Goal: Task Accomplishment & Management: Use online tool/utility

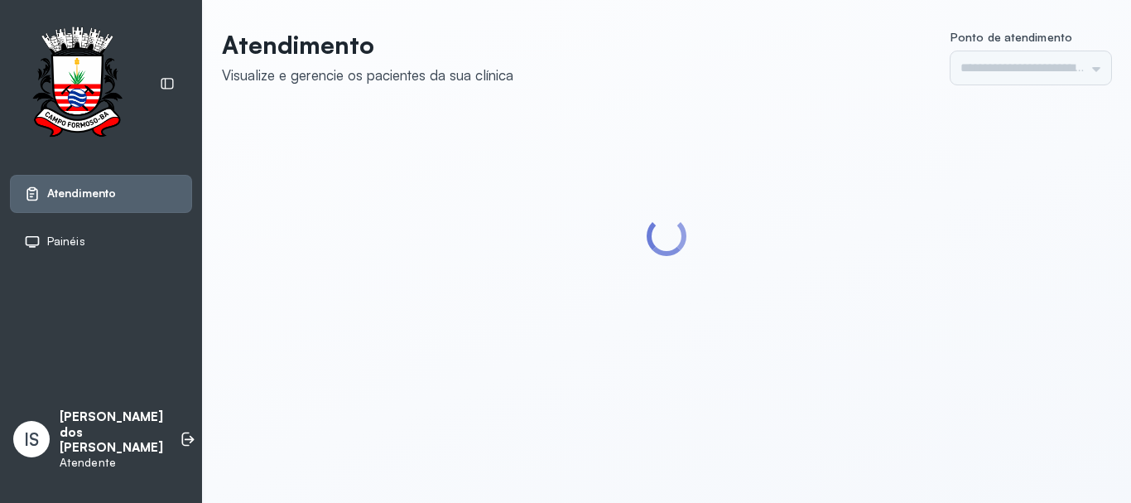
type input "******"
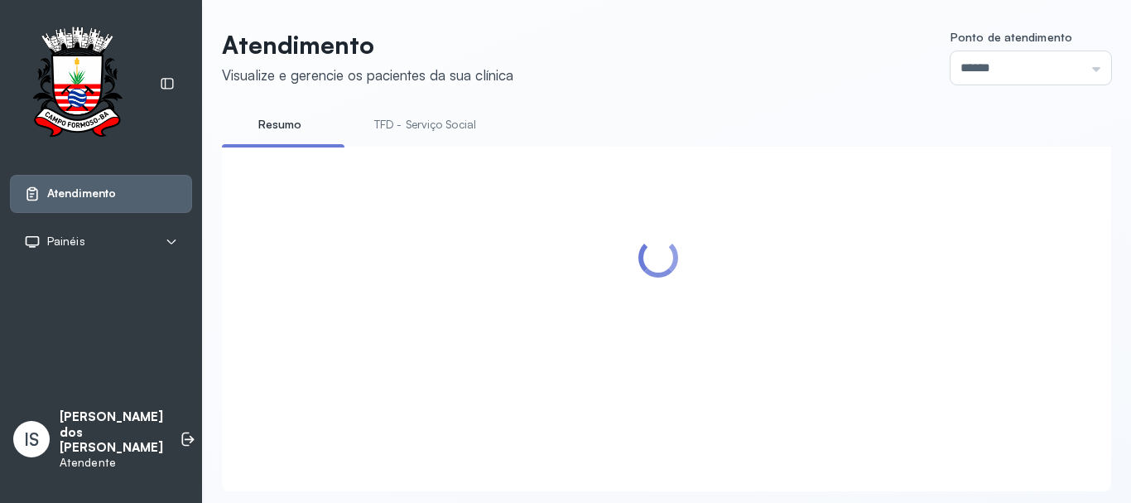
click at [458, 117] on link "TFD - Serviço Social" at bounding box center [425, 124] width 135 height 27
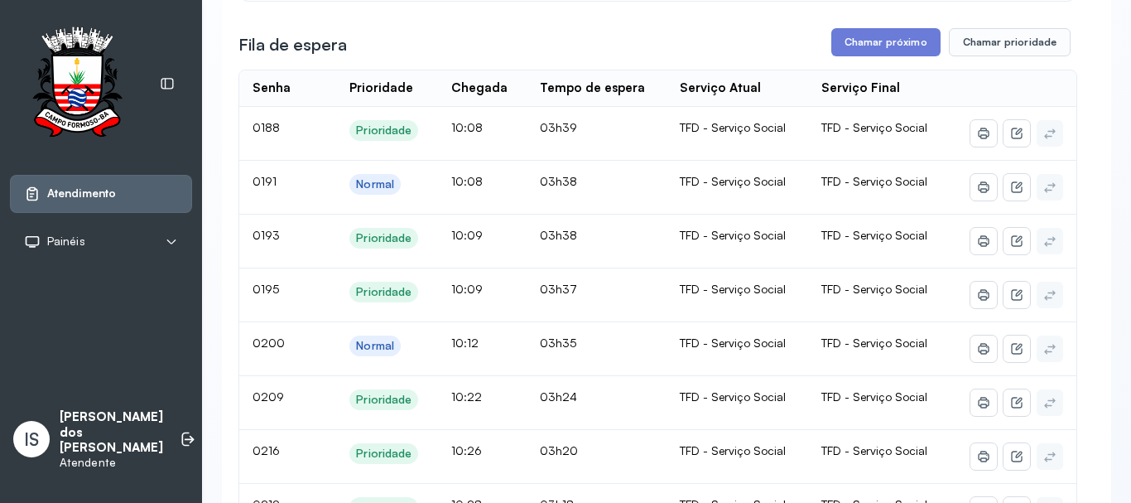
scroll to position [248, 0]
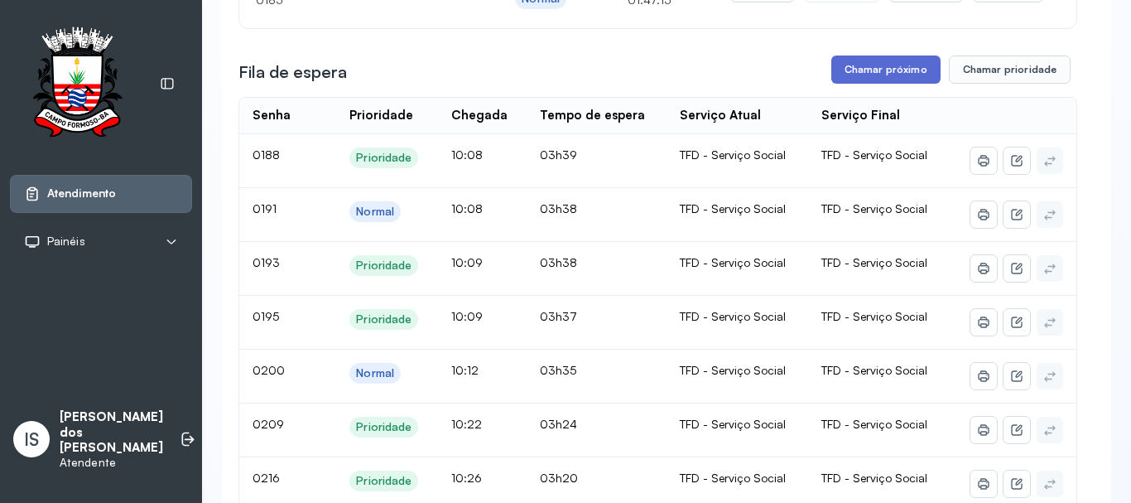
click at [877, 75] on button "Chamar próximo" at bounding box center [886, 69] width 109 height 28
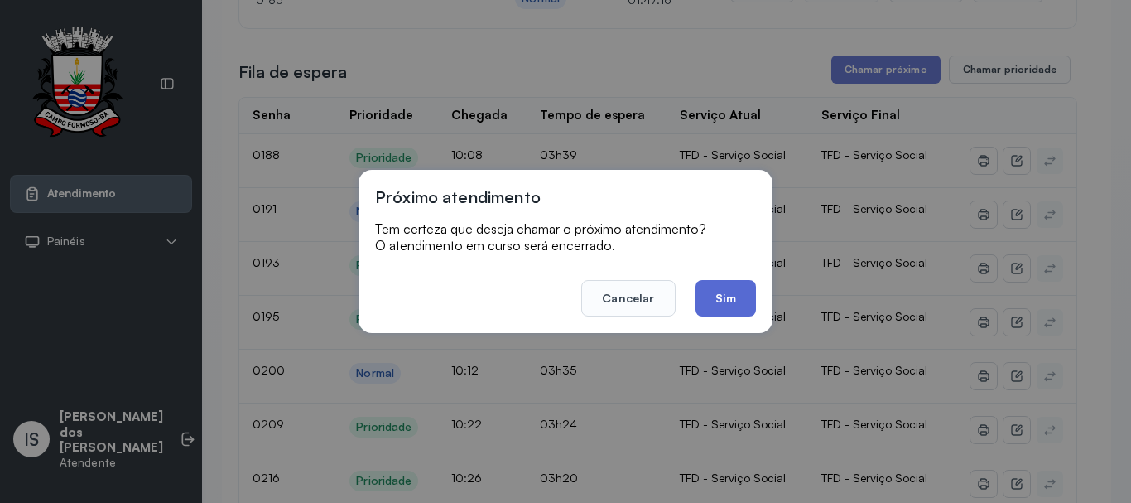
click at [718, 304] on button "Sim" at bounding box center [726, 298] width 60 height 36
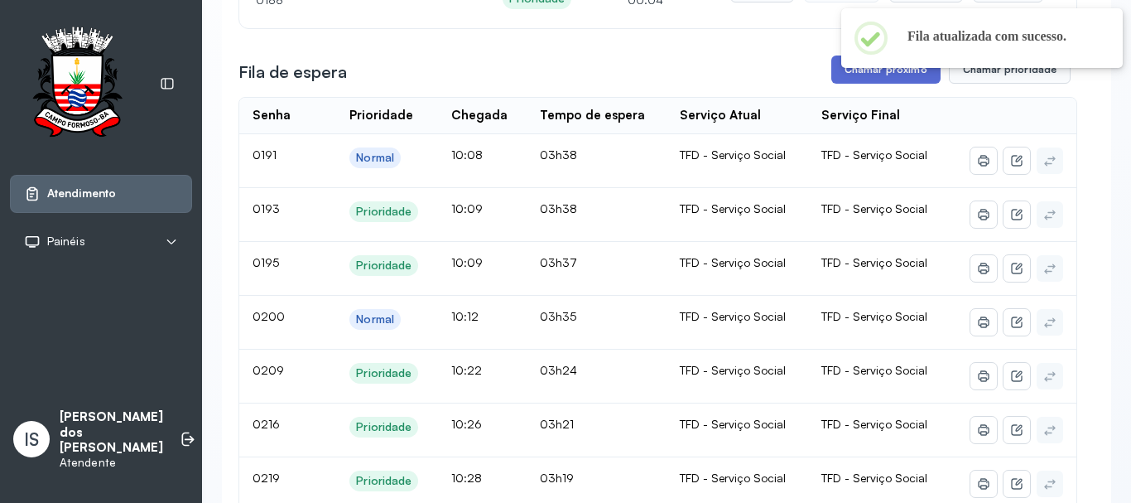
click at [844, 73] on button "Chamar próximo" at bounding box center [886, 69] width 109 height 28
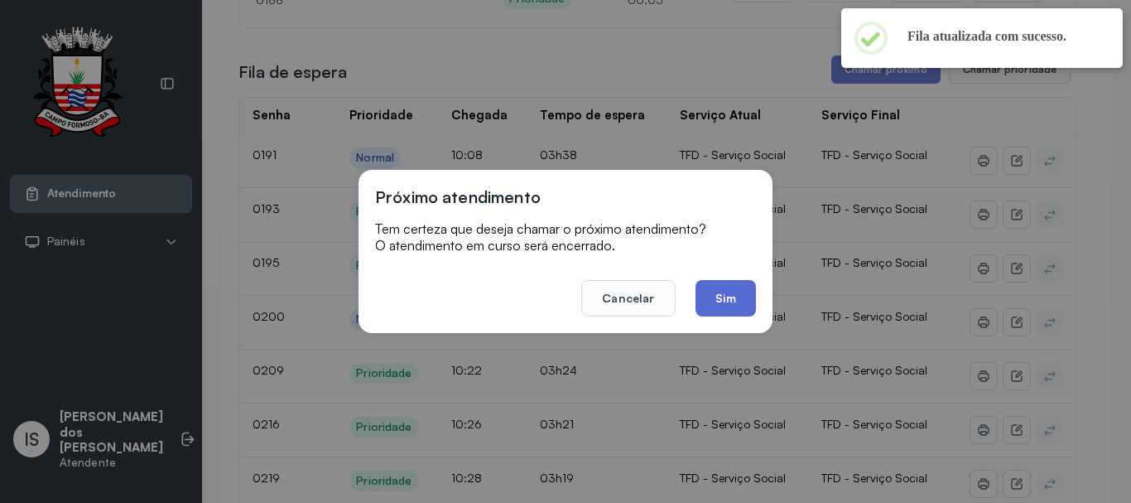
click at [723, 291] on button "Sim" at bounding box center [726, 298] width 60 height 36
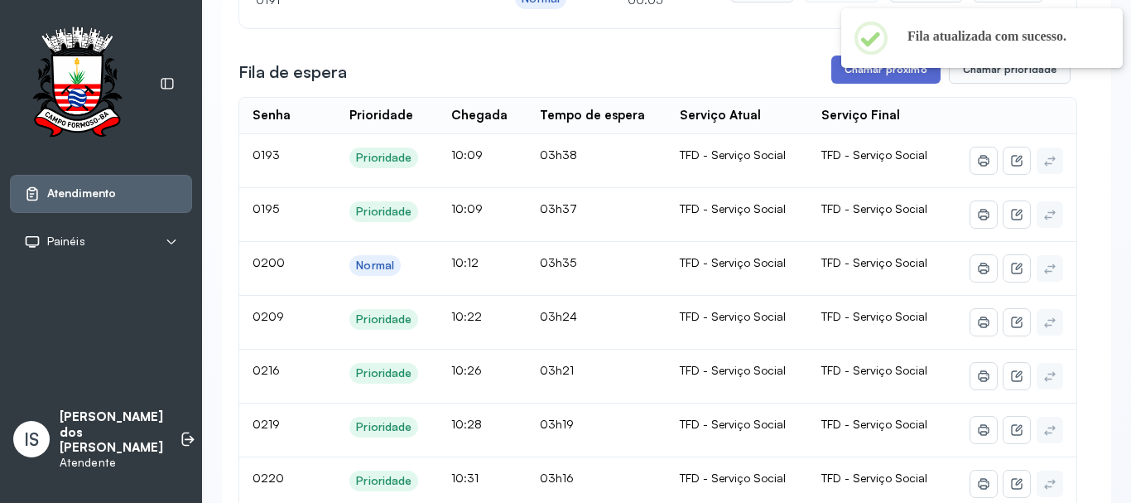
click at [861, 79] on button "Chamar próximo" at bounding box center [886, 69] width 109 height 28
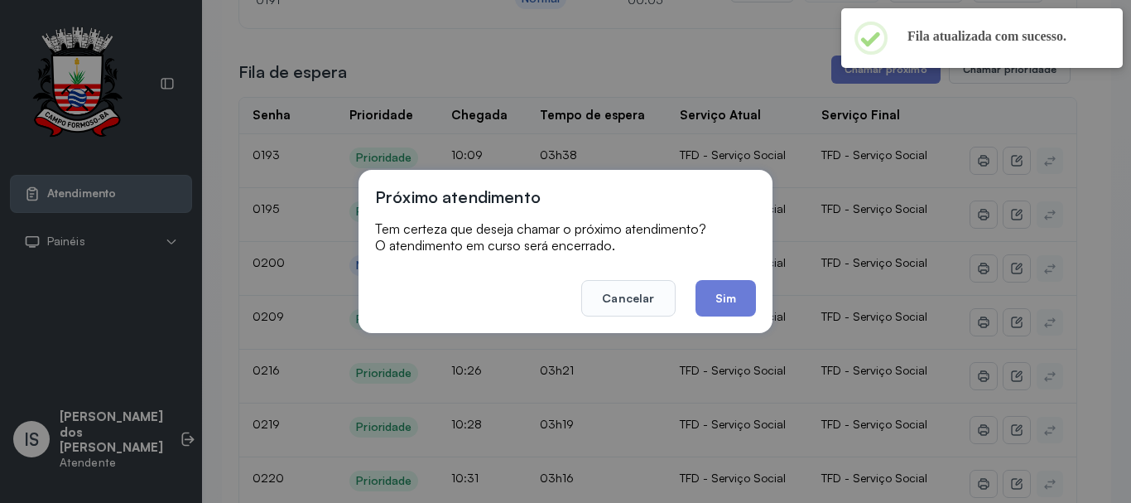
click at [702, 295] on button "Sim" at bounding box center [726, 298] width 60 height 36
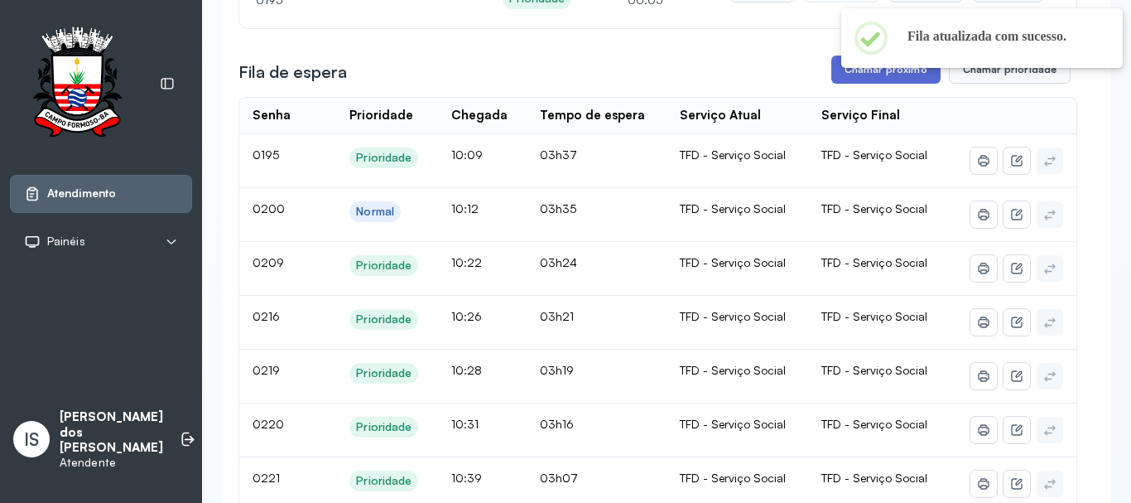
click at [851, 80] on button "Chamar próximo" at bounding box center [886, 69] width 109 height 28
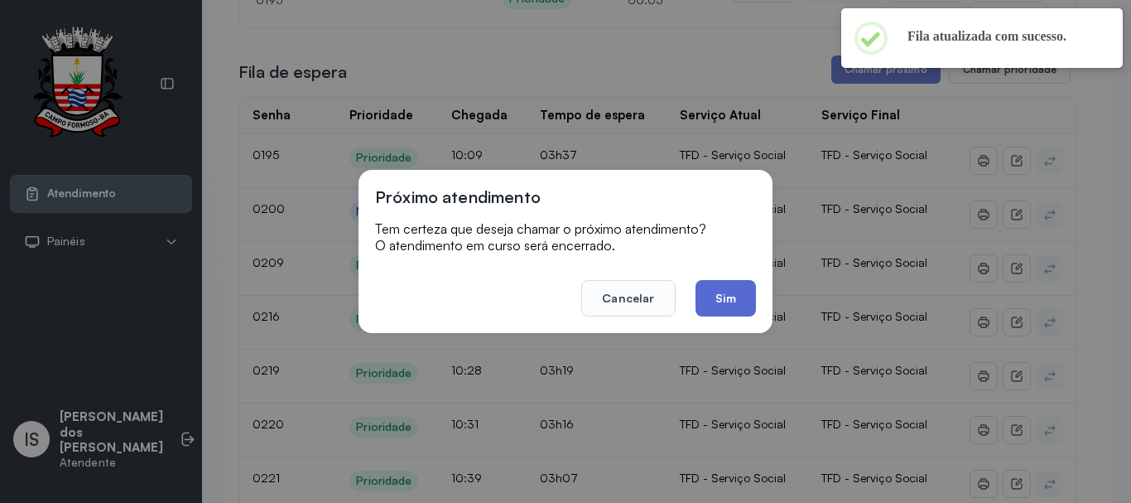
click at [716, 300] on button "Sim" at bounding box center [726, 298] width 60 height 36
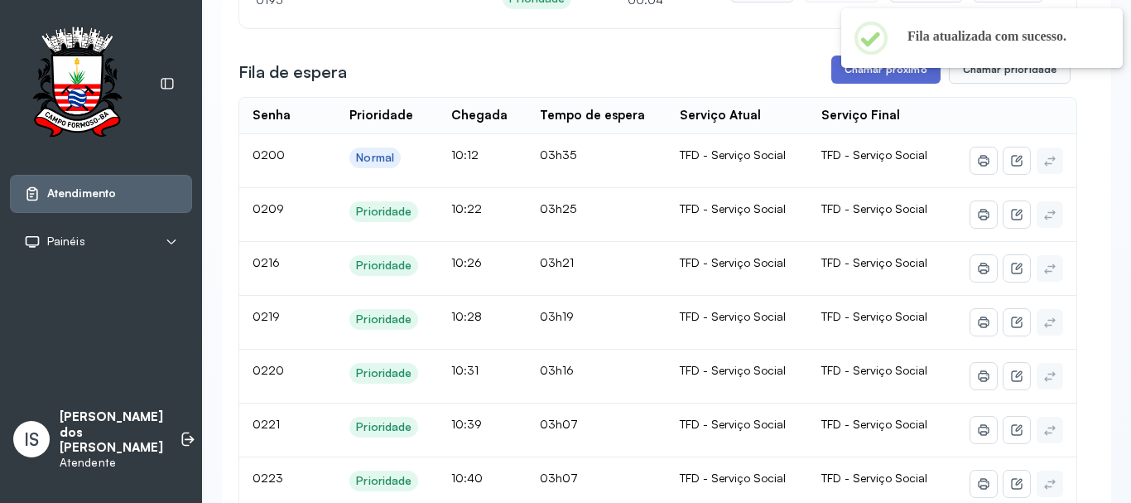
click at [841, 84] on button "Chamar próximo" at bounding box center [886, 69] width 109 height 28
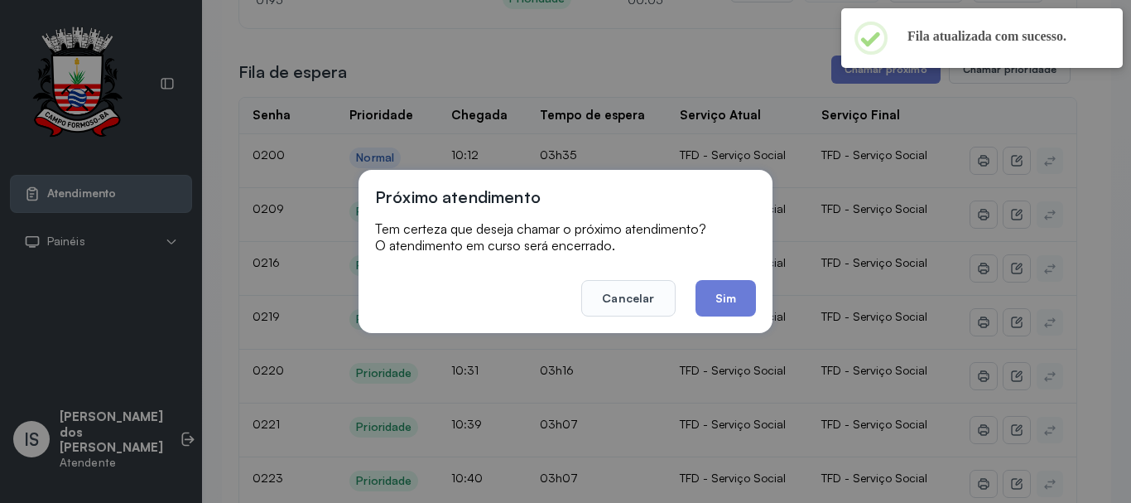
click at [734, 292] on button "Sim" at bounding box center [726, 298] width 60 height 36
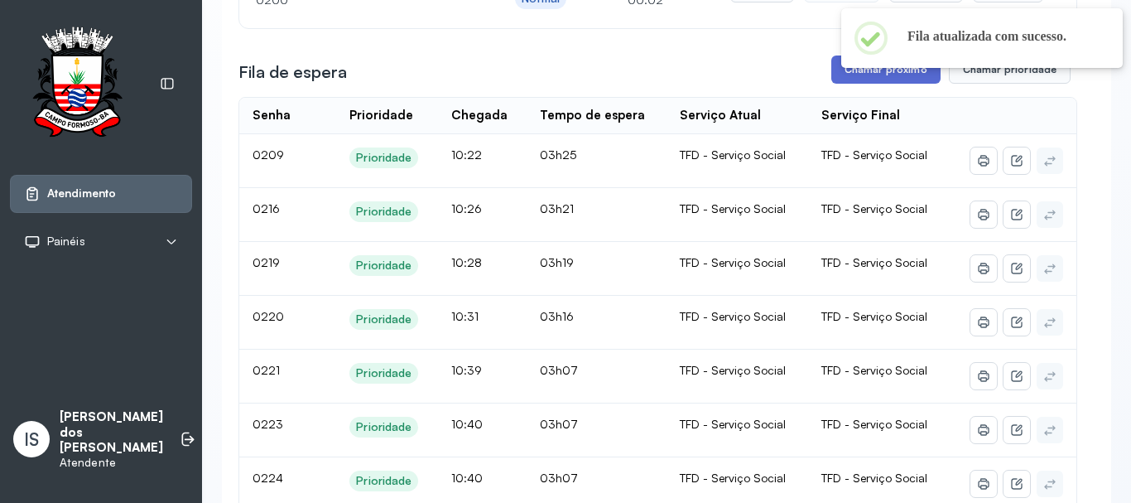
click at [864, 74] on button "Chamar próximo" at bounding box center [886, 69] width 109 height 28
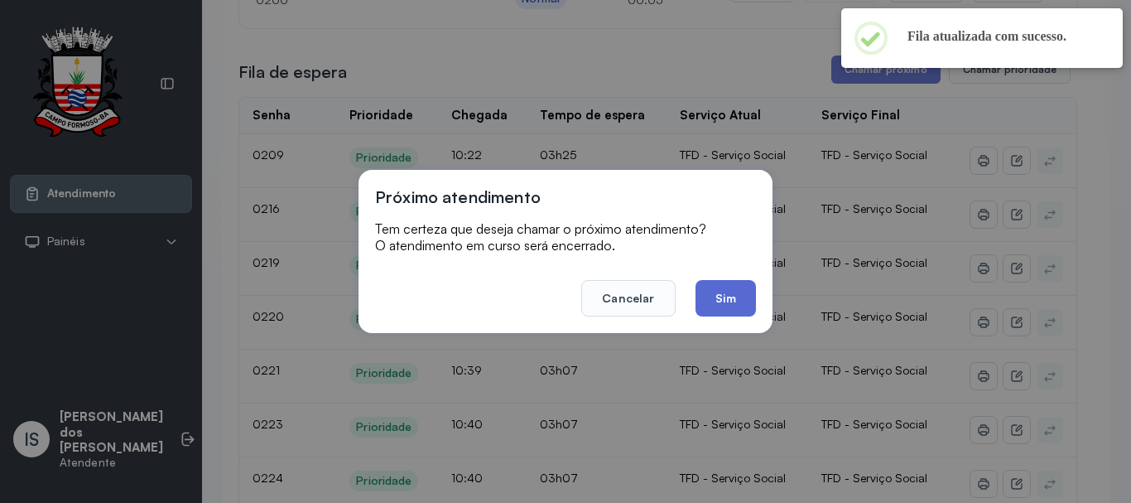
click at [731, 286] on button "Sim" at bounding box center [726, 298] width 60 height 36
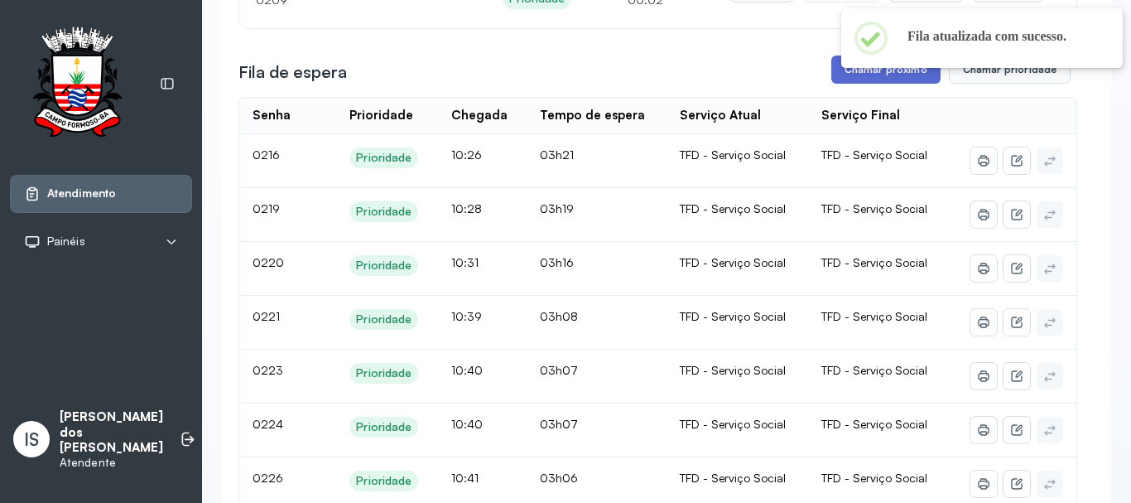
click at [879, 72] on button "Chamar próximo" at bounding box center [886, 69] width 109 height 28
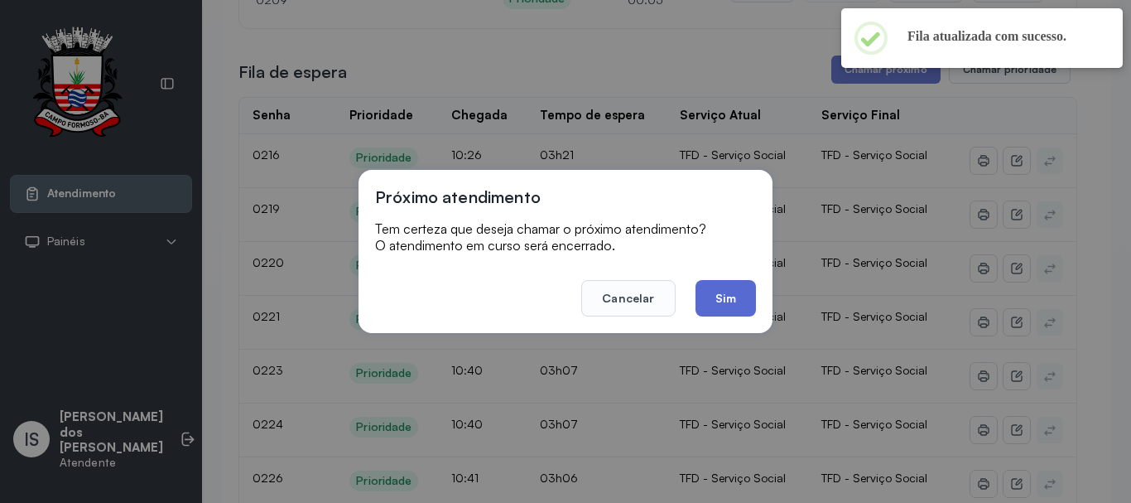
click at [726, 287] on button "Sim" at bounding box center [726, 298] width 60 height 36
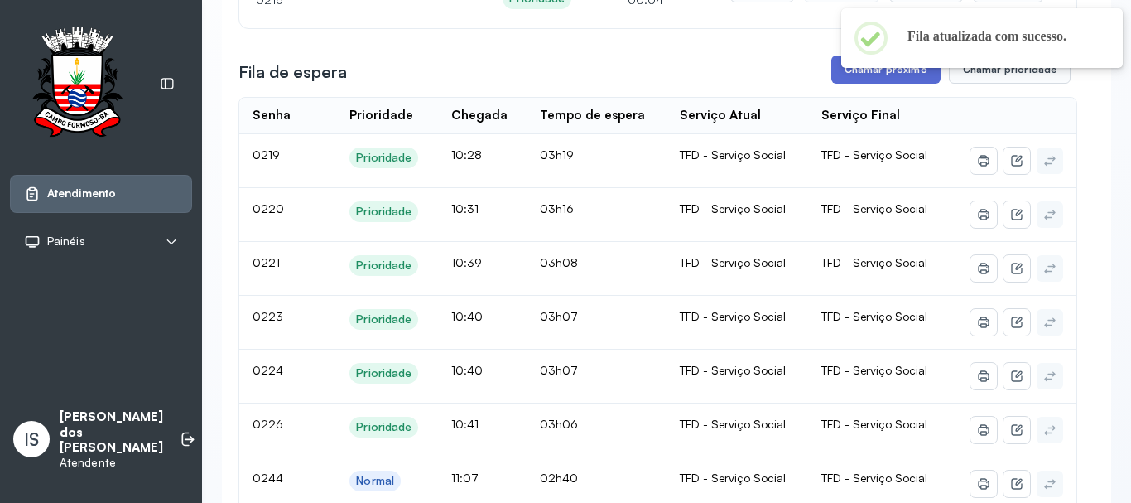
click at [852, 81] on button "Chamar próximo" at bounding box center [886, 69] width 109 height 28
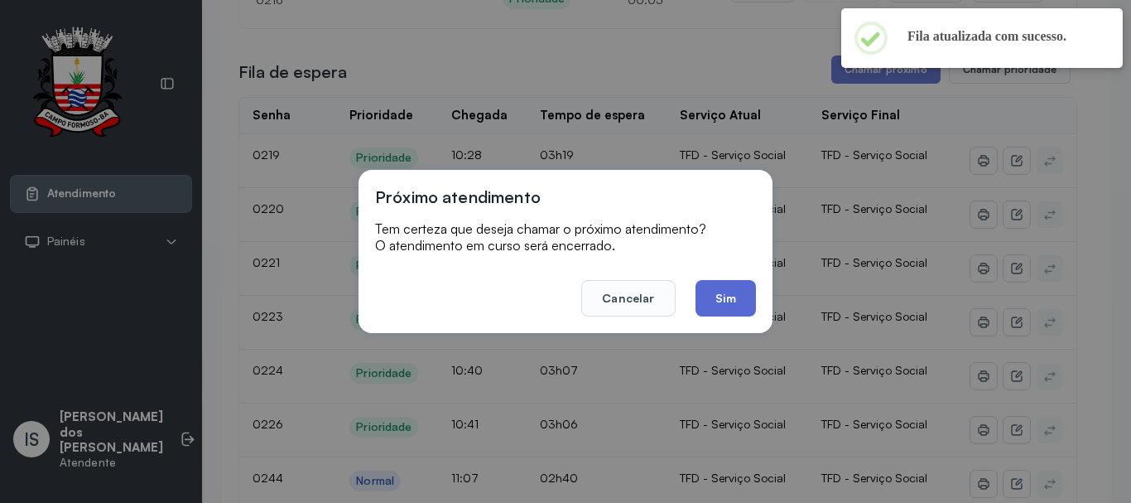
click at [736, 299] on button "Sim" at bounding box center [726, 298] width 60 height 36
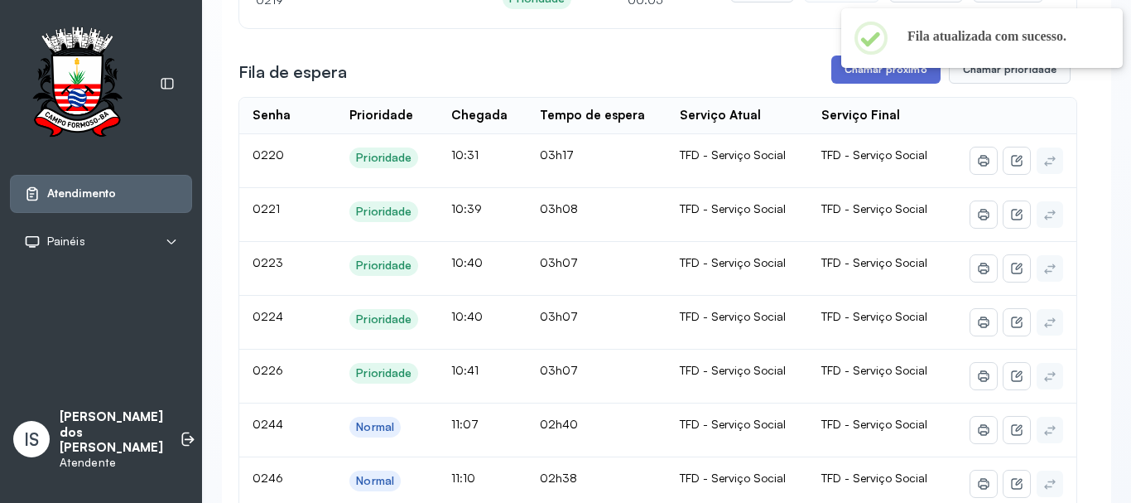
click at [877, 83] on button "Chamar próximo" at bounding box center [886, 69] width 109 height 28
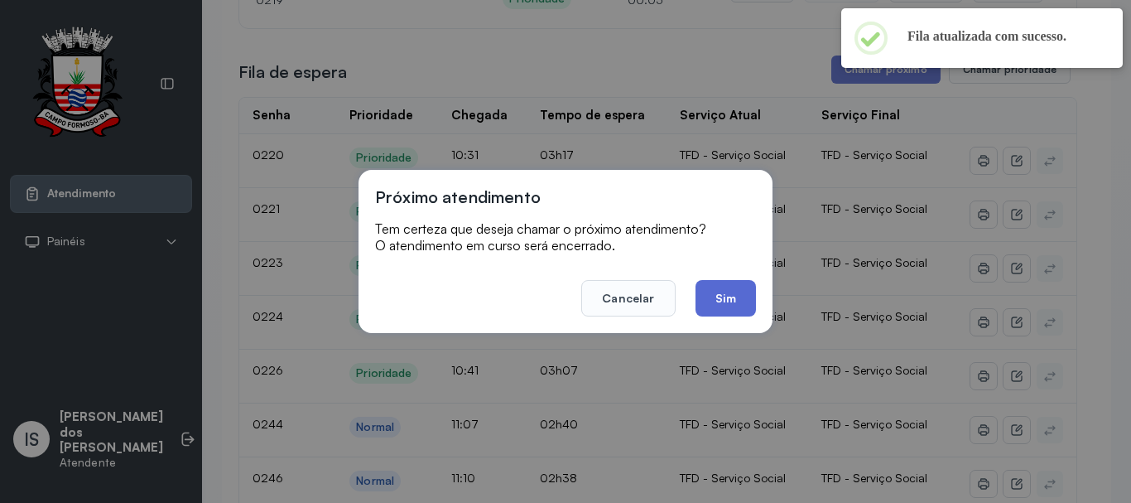
click at [719, 298] on button "Sim" at bounding box center [726, 298] width 60 height 36
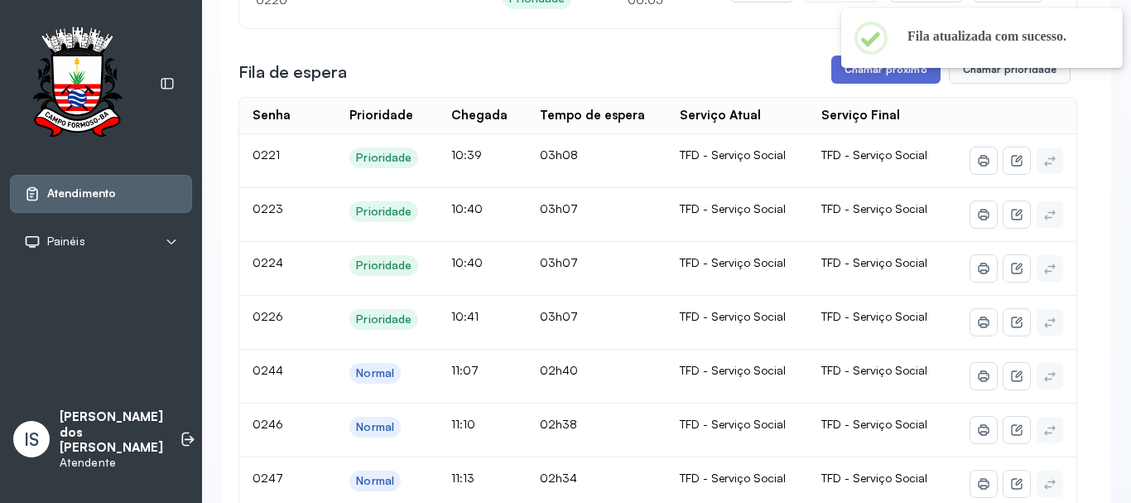
click at [877, 79] on button "Chamar próximo" at bounding box center [886, 69] width 109 height 28
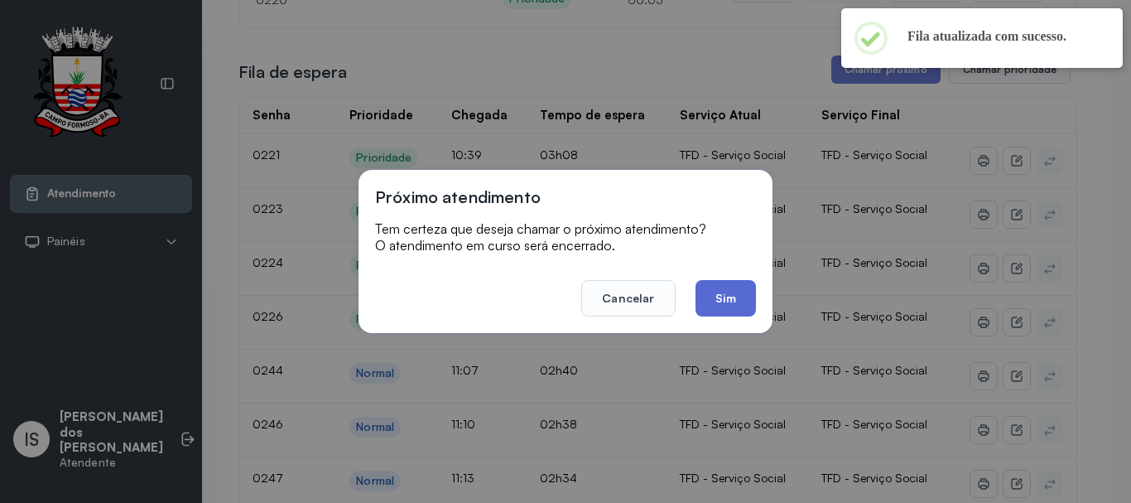
click at [740, 295] on button "Sim" at bounding box center [726, 298] width 60 height 36
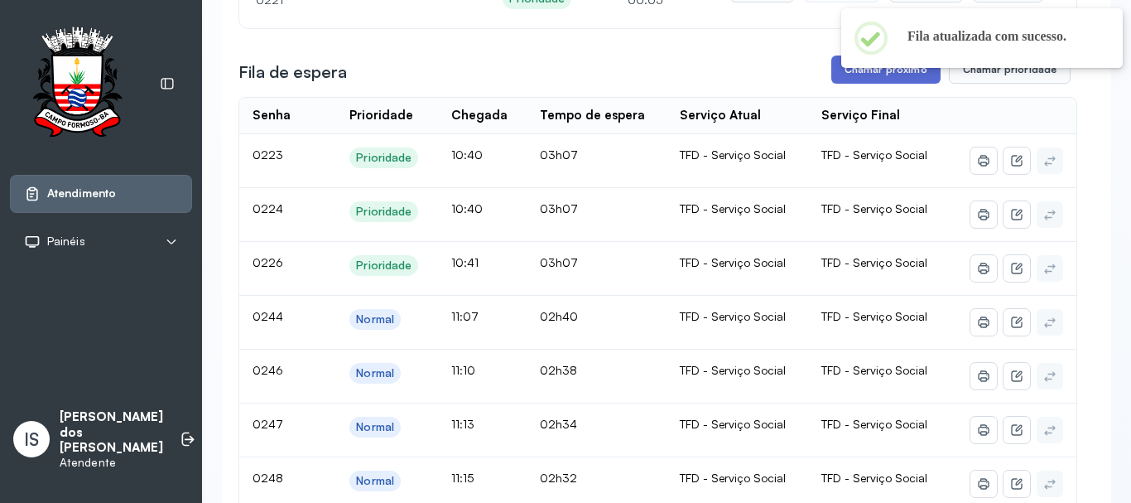
click at [899, 80] on button "Chamar próximo" at bounding box center [886, 69] width 109 height 28
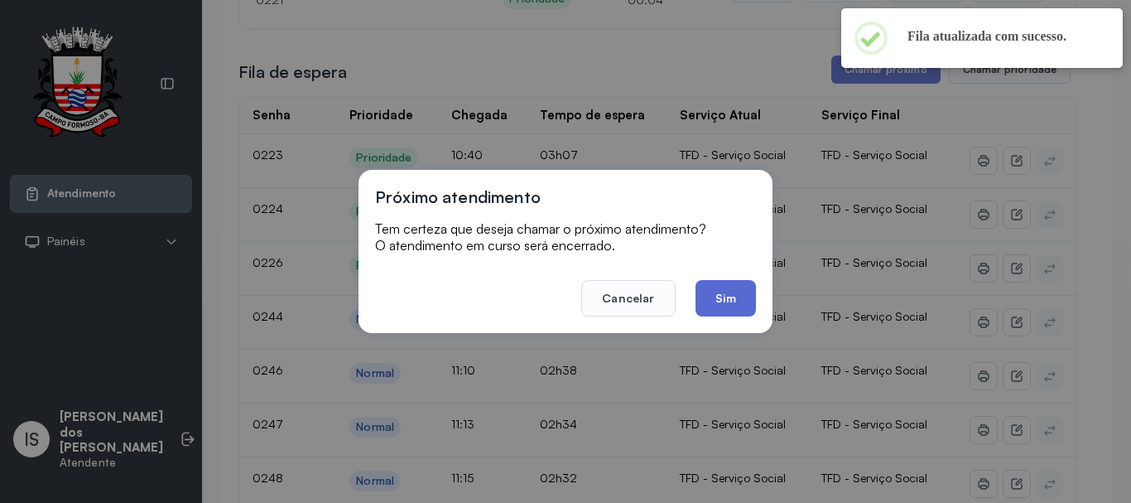
click at [735, 288] on button "Sim" at bounding box center [726, 298] width 60 height 36
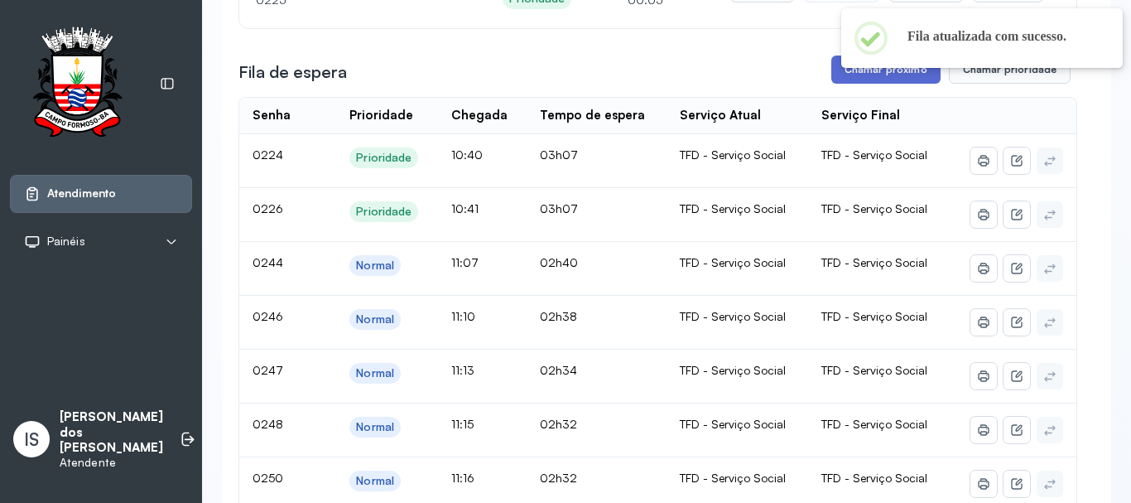
click at [894, 74] on button "Chamar próximo" at bounding box center [886, 69] width 109 height 28
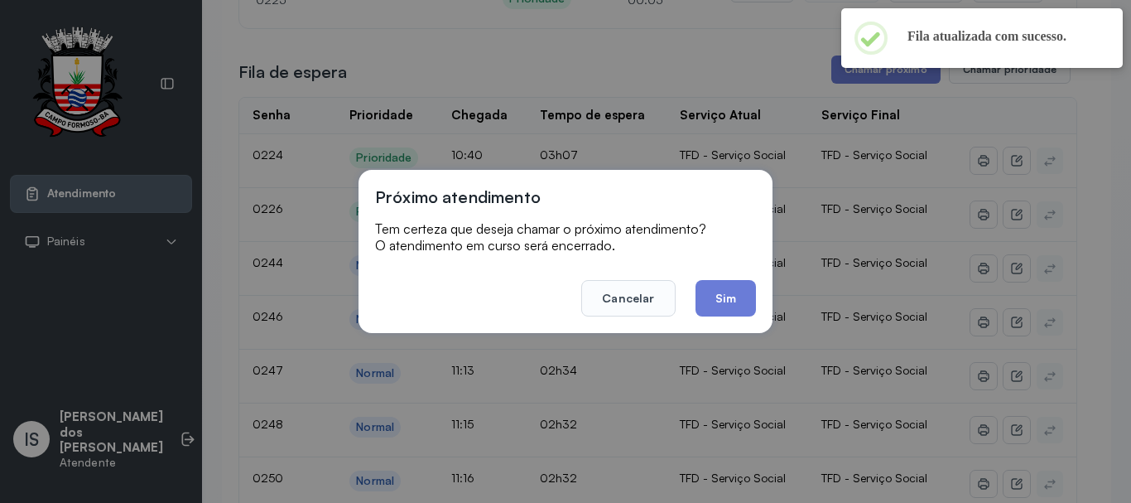
click at [740, 282] on button "Sim" at bounding box center [726, 298] width 60 height 36
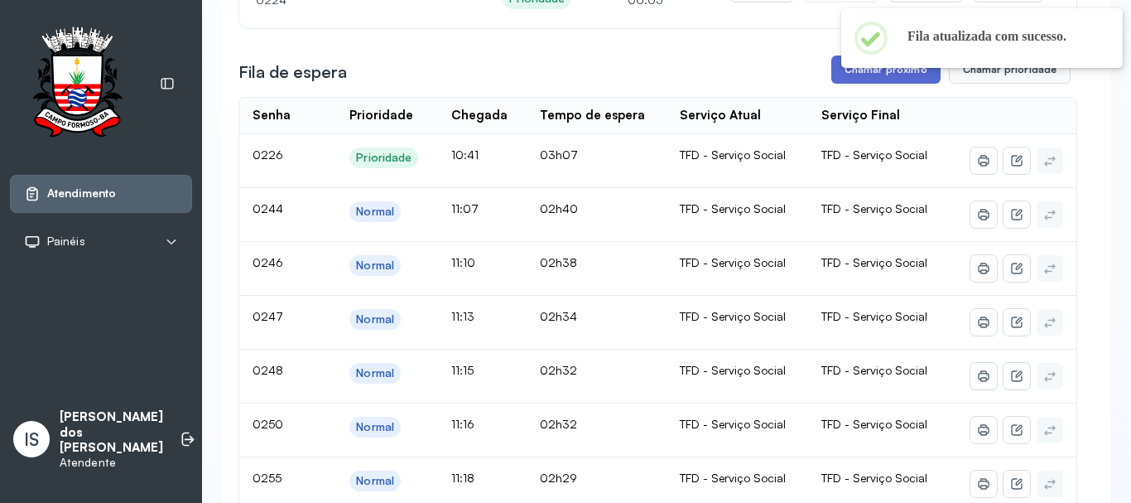
click at [892, 71] on button "Chamar próximo" at bounding box center [886, 69] width 109 height 28
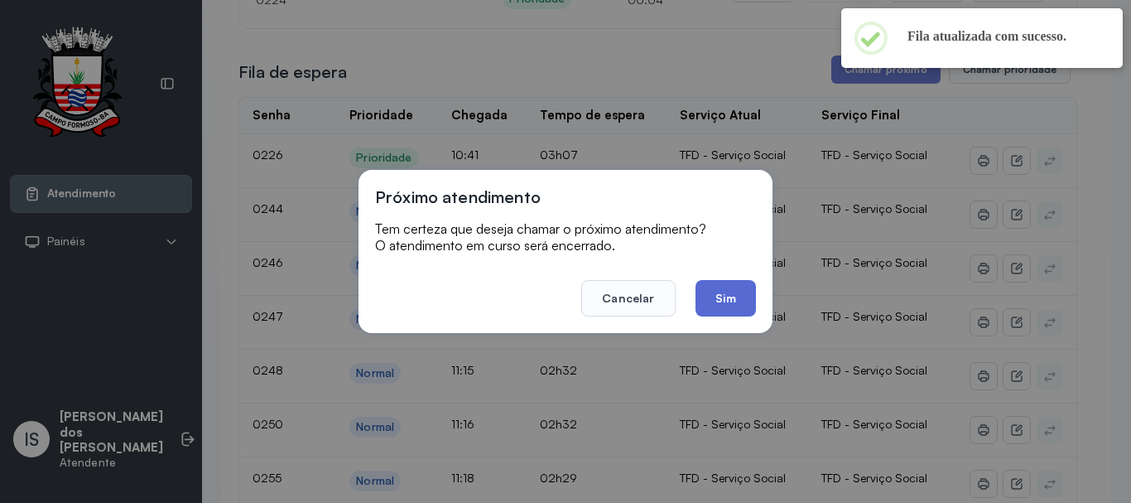
click at [717, 293] on button "Sim" at bounding box center [726, 298] width 60 height 36
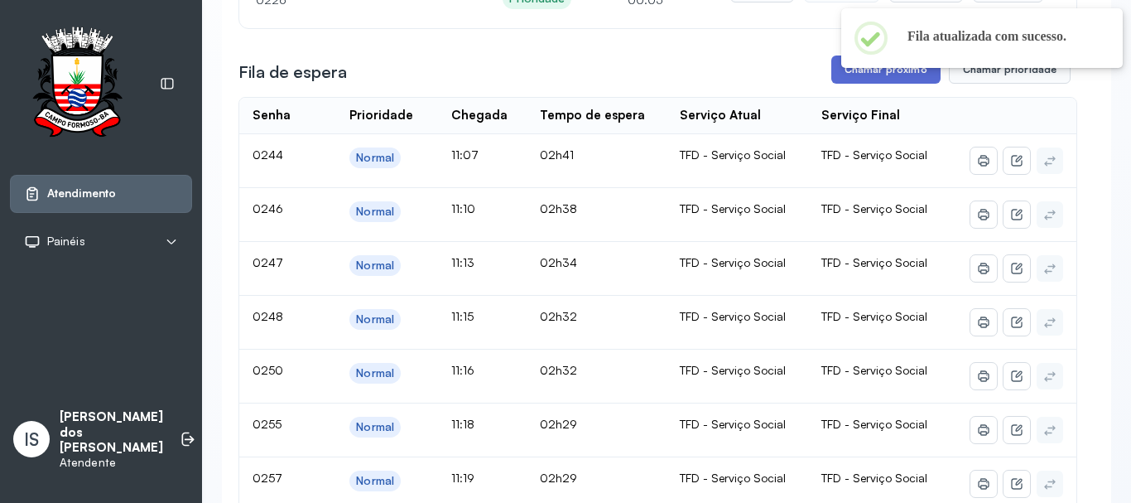
click at [887, 81] on button "Chamar próximo" at bounding box center [886, 69] width 109 height 28
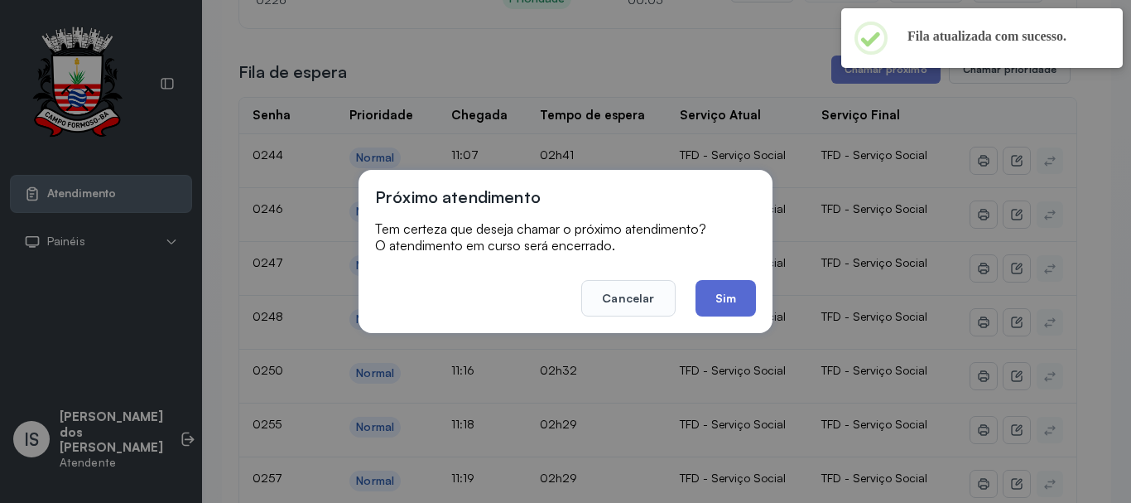
click at [743, 285] on button "Sim" at bounding box center [726, 298] width 60 height 36
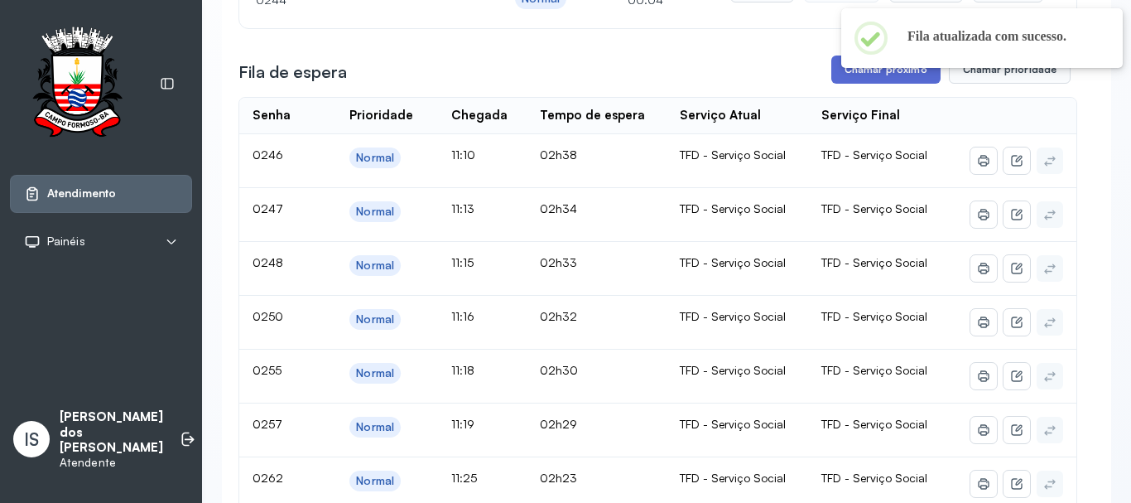
click at [883, 80] on button "Chamar próximo" at bounding box center [886, 69] width 109 height 28
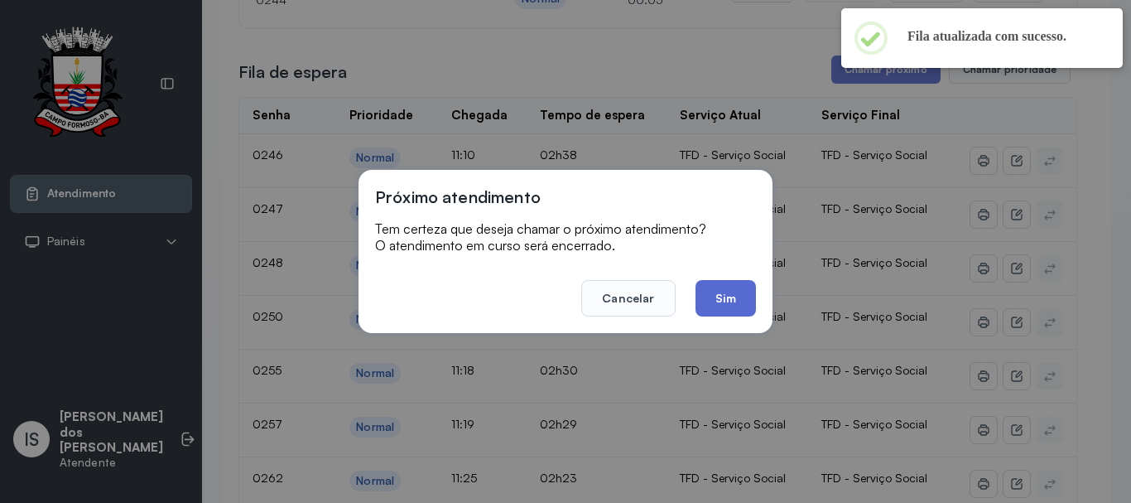
click at [732, 282] on button "Sim" at bounding box center [726, 298] width 60 height 36
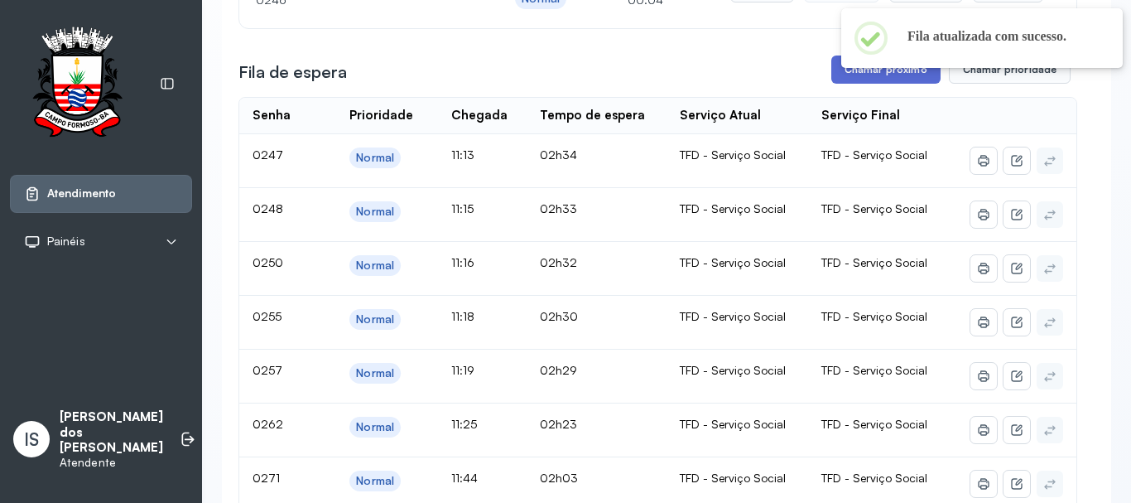
click at [886, 80] on button "Chamar próximo" at bounding box center [886, 69] width 109 height 28
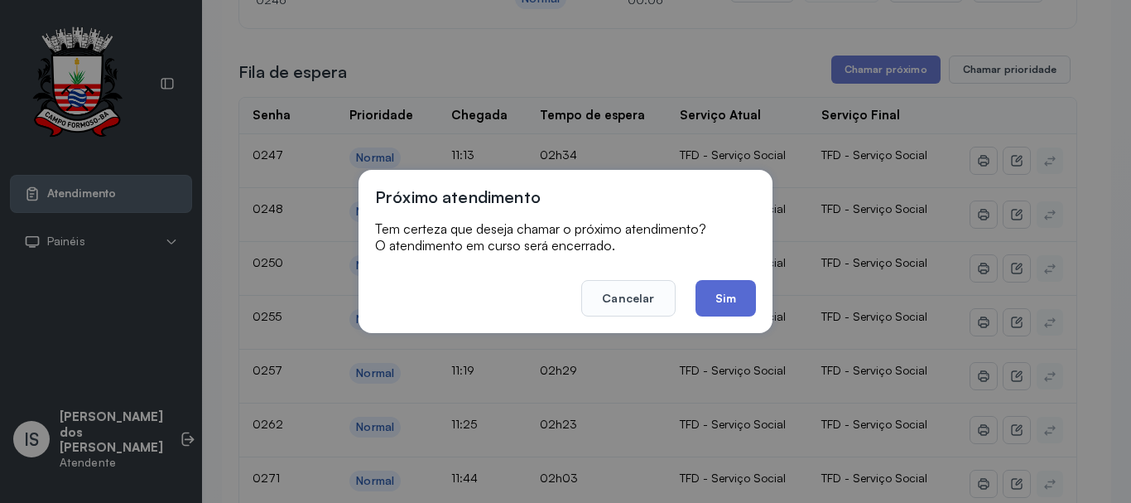
click at [752, 287] on button "Sim" at bounding box center [726, 298] width 60 height 36
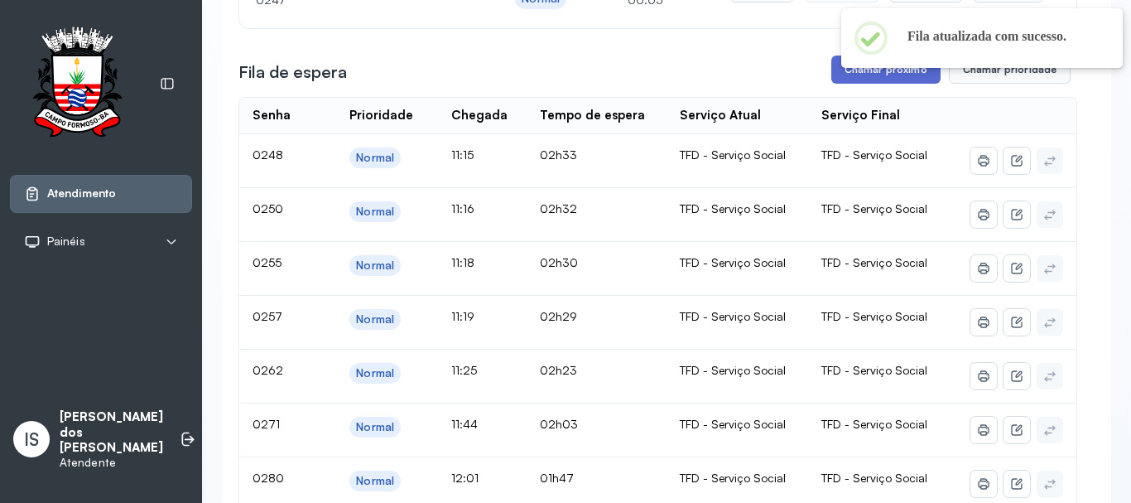
click at [837, 75] on button "Chamar próximo" at bounding box center [886, 69] width 109 height 28
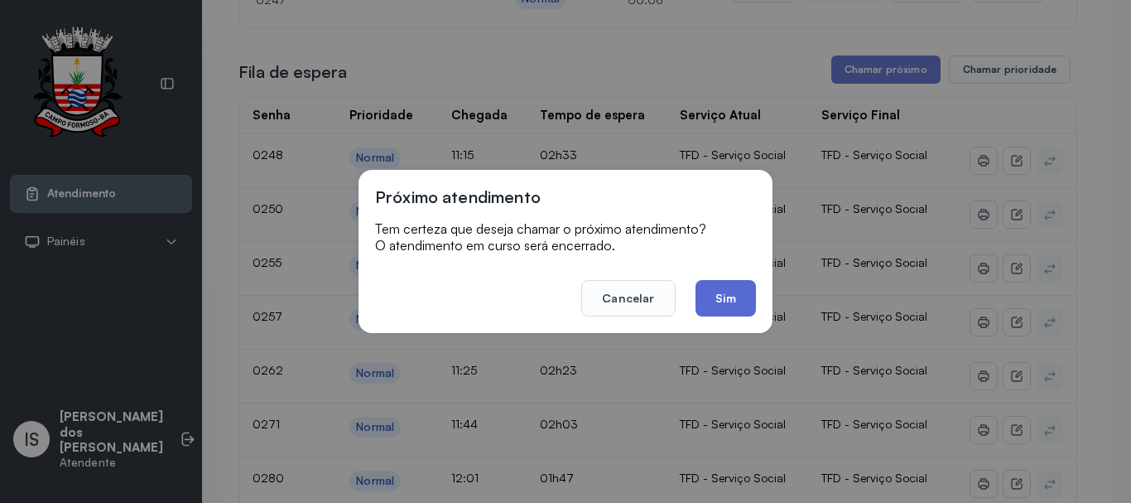
click at [723, 295] on button "Sim" at bounding box center [726, 298] width 60 height 36
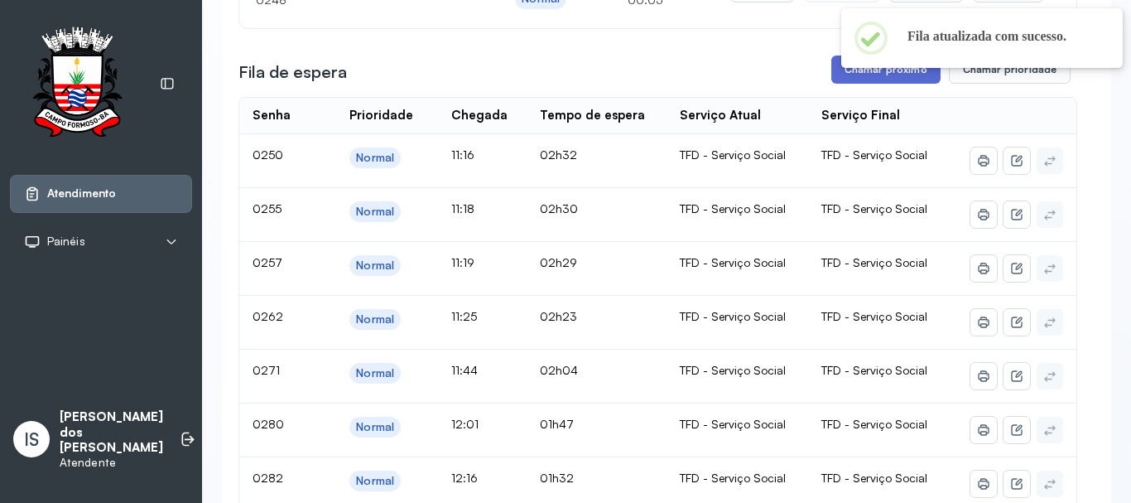
click at [870, 75] on button "Chamar próximo" at bounding box center [886, 69] width 109 height 28
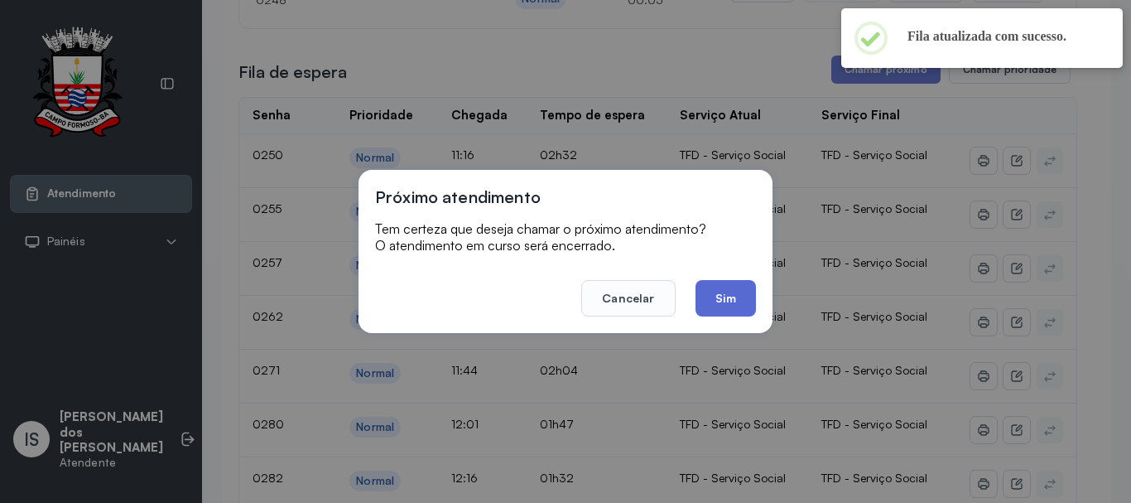
click at [744, 300] on button "Sim" at bounding box center [726, 298] width 60 height 36
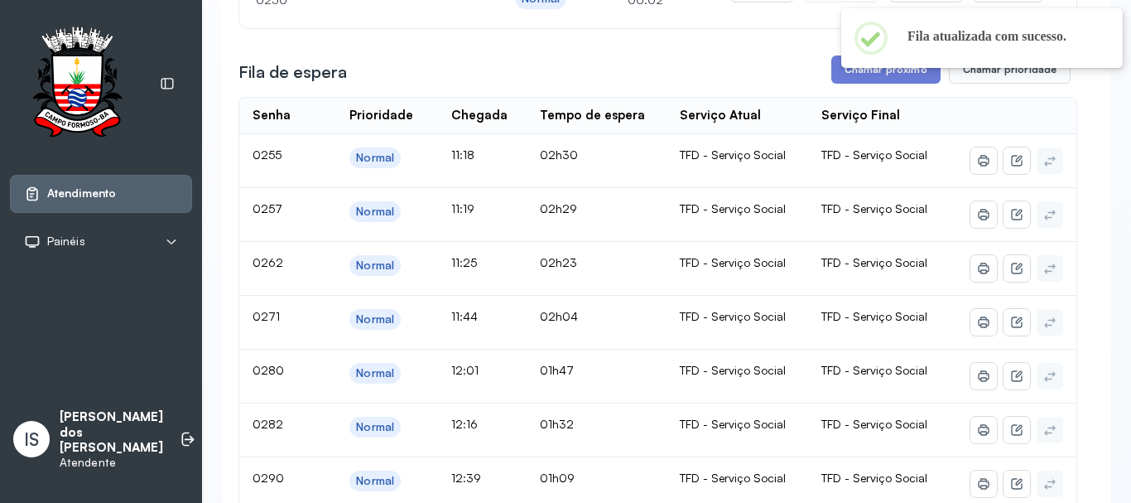
click at [866, 82] on button "Chamar próximo" at bounding box center [886, 69] width 109 height 28
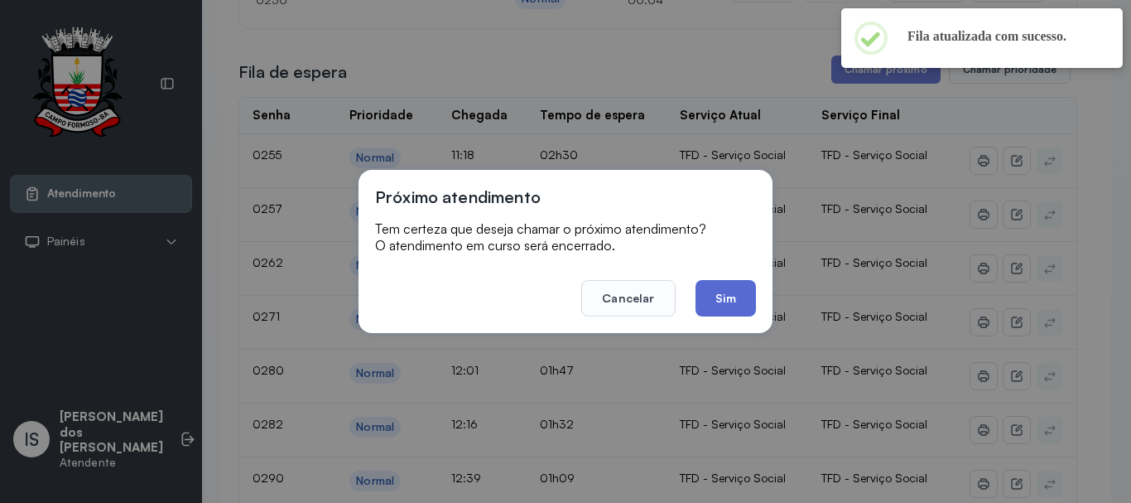
click at [742, 291] on button "Sim" at bounding box center [726, 298] width 60 height 36
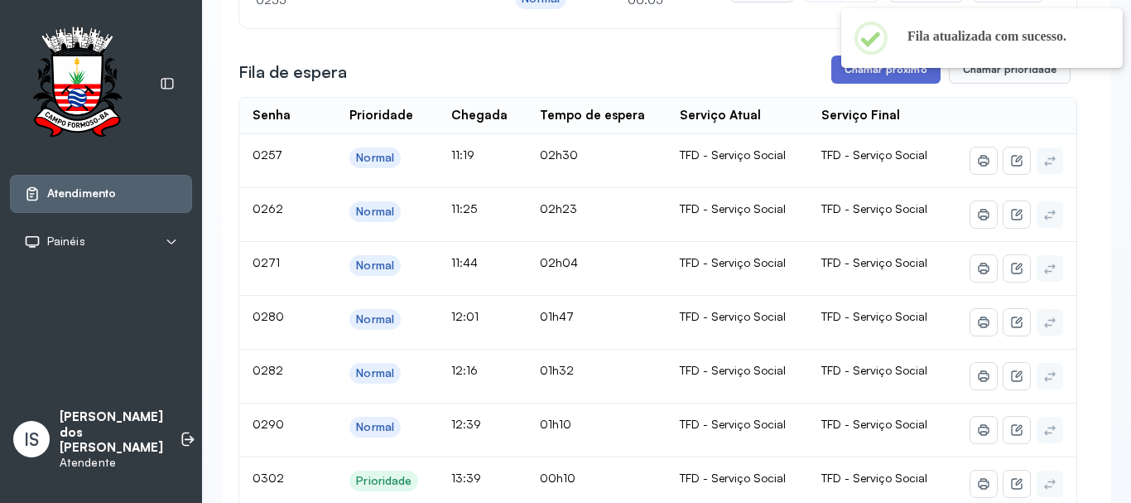
click at [873, 80] on button "Chamar próximo" at bounding box center [886, 69] width 109 height 28
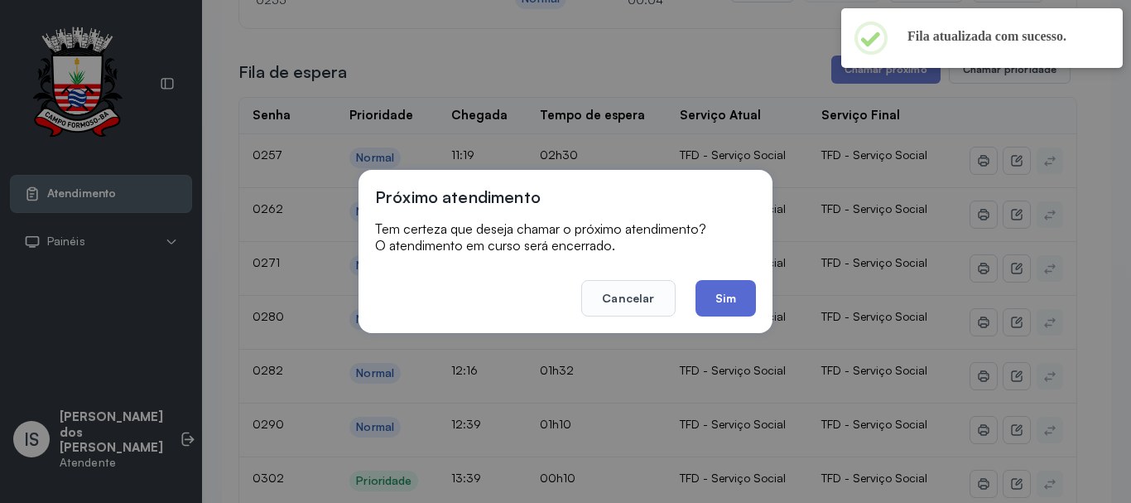
click at [734, 301] on button "Sim" at bounding box center [726, 298] width 60 height 36
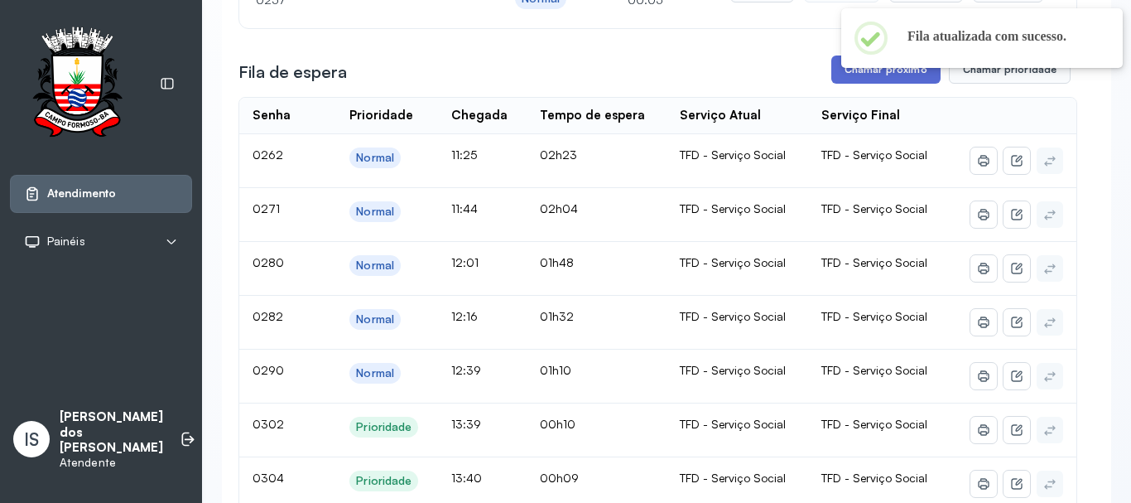
click at [881, 80] on button "Chamar próximo" at bounding box center [886, 69] width 109 height 28
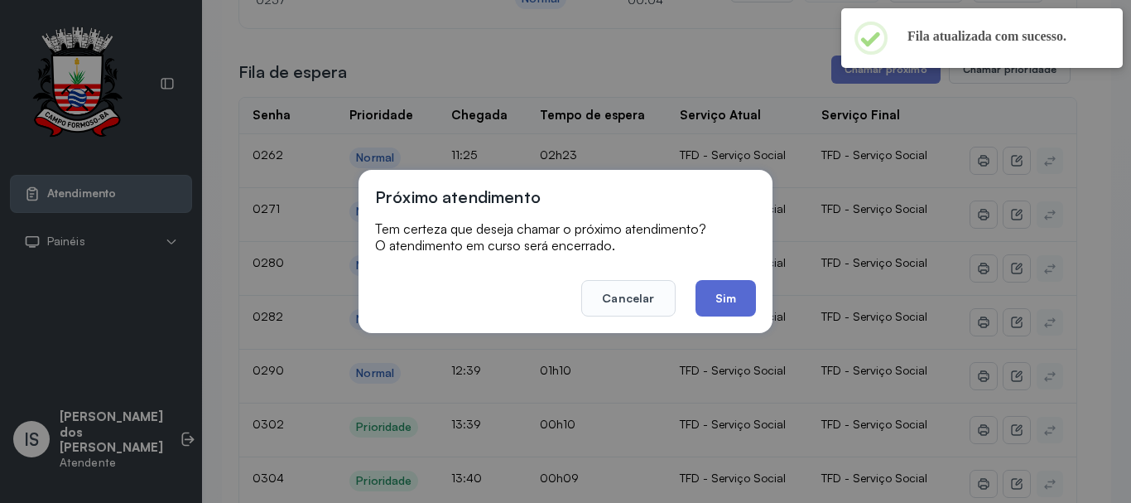
click at [728, 295] on button "Sim" at bounding box center [726, 298] width 60 height 36
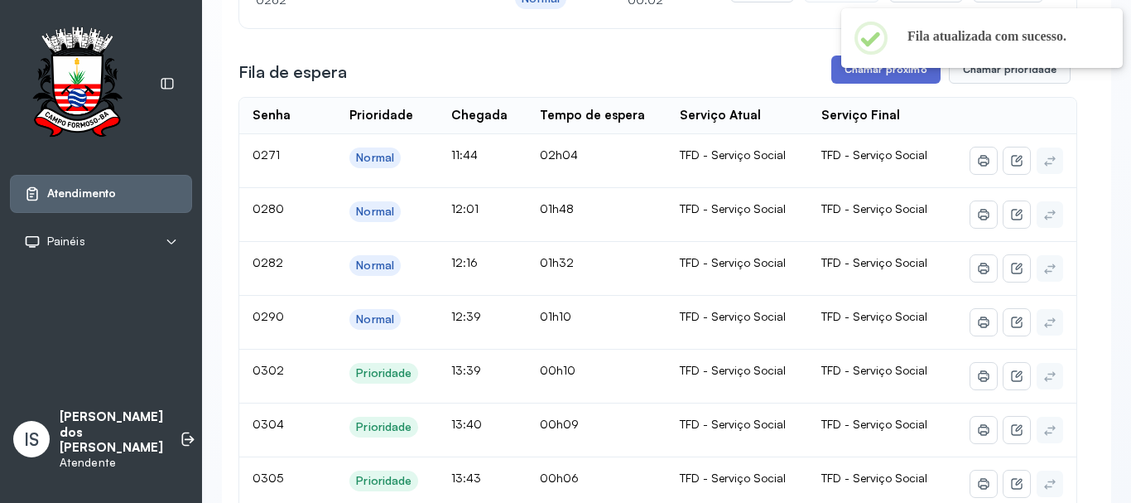
click at [885, 80] on button "Chamar próximo" at bounding box center [886, 69] width 109 height 28
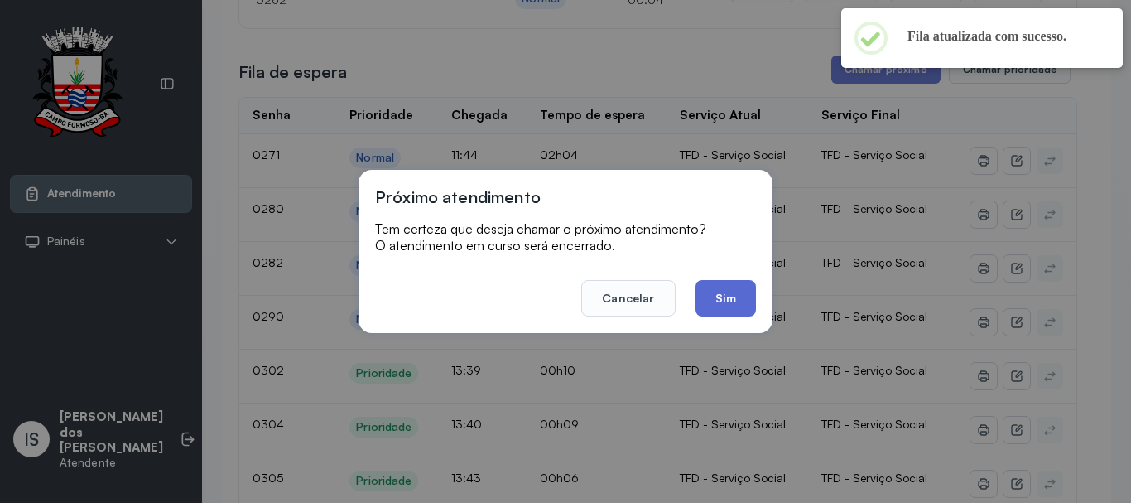
click at [709, 297] on button "Sim" at bounding box center [726, 298] width 60 height 36
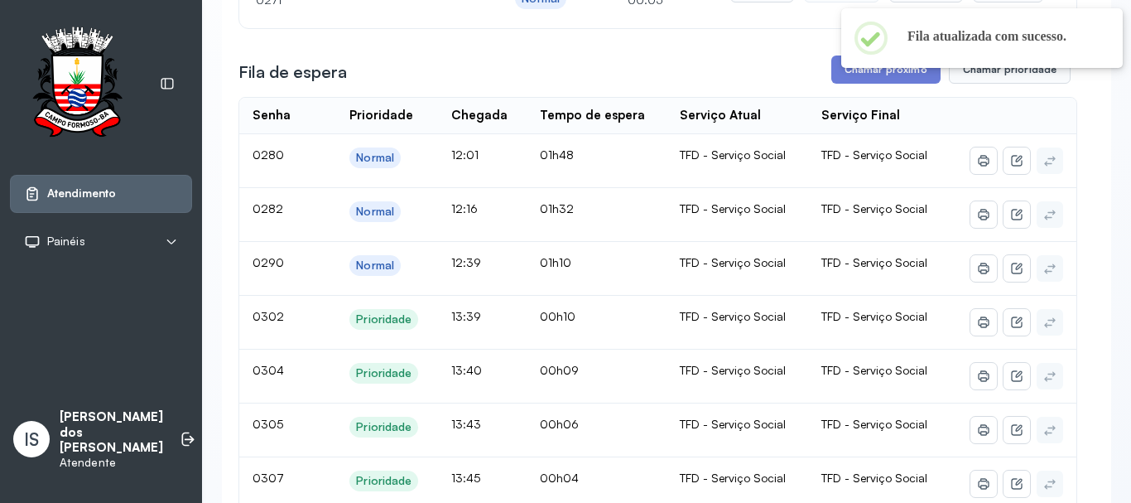
click at [870, 80] on button "Chamar próximo" at bounding box center [886, 69] width 109 height 28
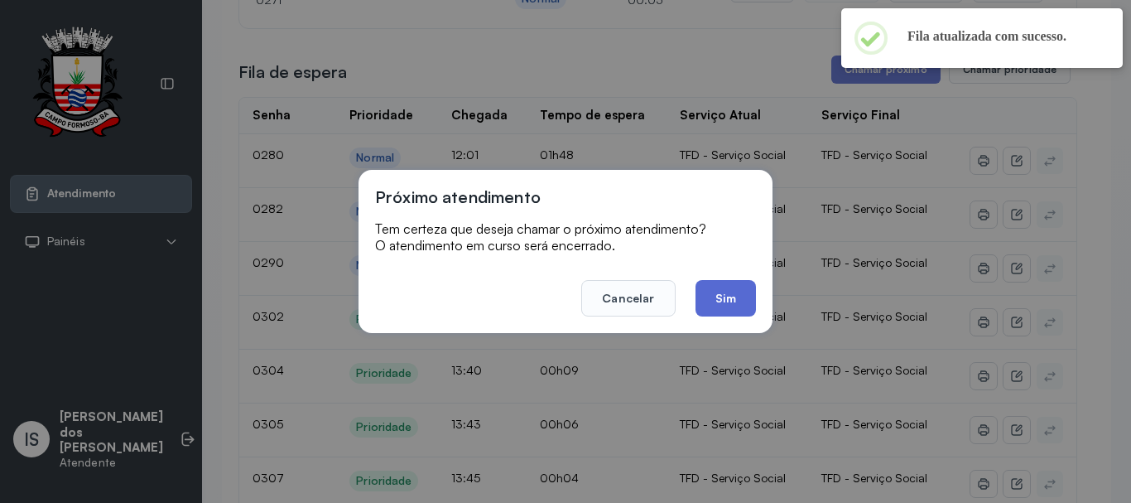
click at [721, 301] on button "Sim" at bounding box center [726, 298] width 60 height 36
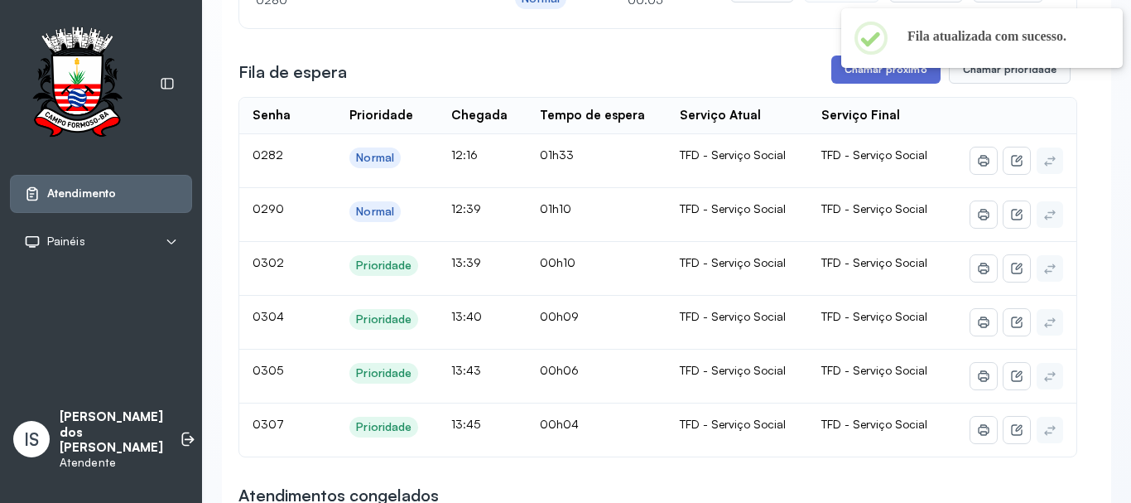
click at [886, 80] on button "Chamar próximo" at bounding box center [886, 69] width 109 height 28
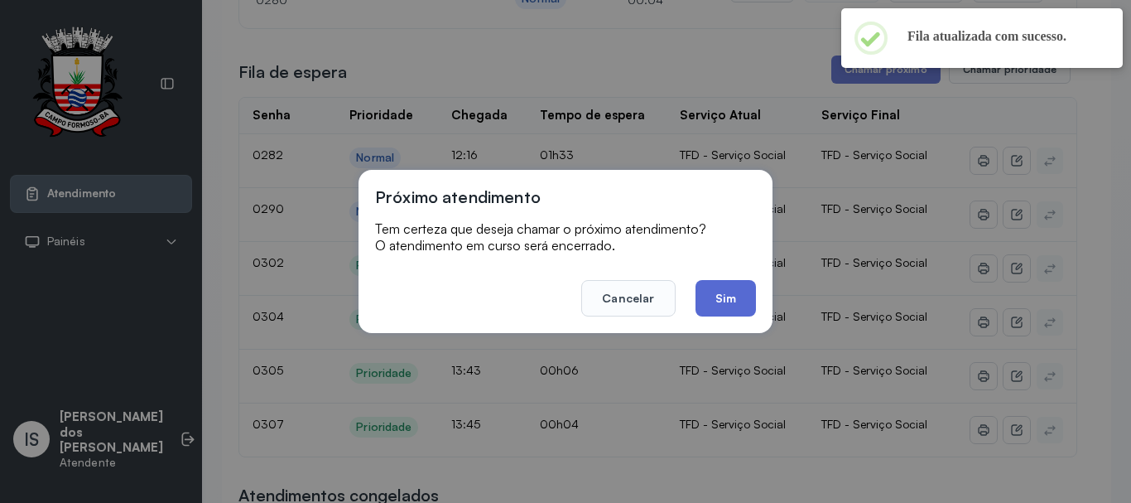
click at [724, 292] on button "Sim" at bounding box center [726, 298] width 60 height 36
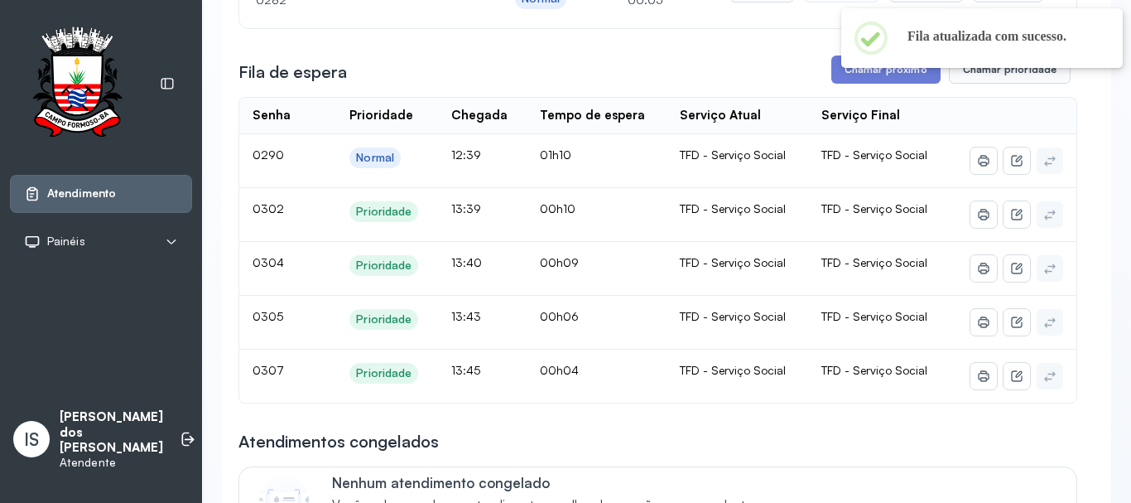
click at [880, 76] on button "Chamar próximo" at bounding box center [886, 69] width 109 height 28
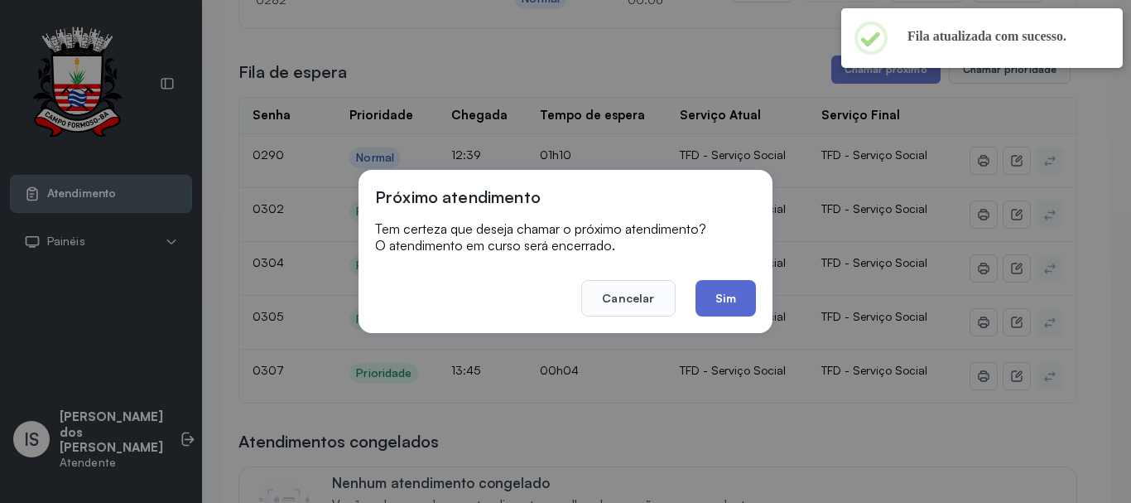
click at [728, 291] on button "Sim" at bounding box center [726, 298] width 60 height 36
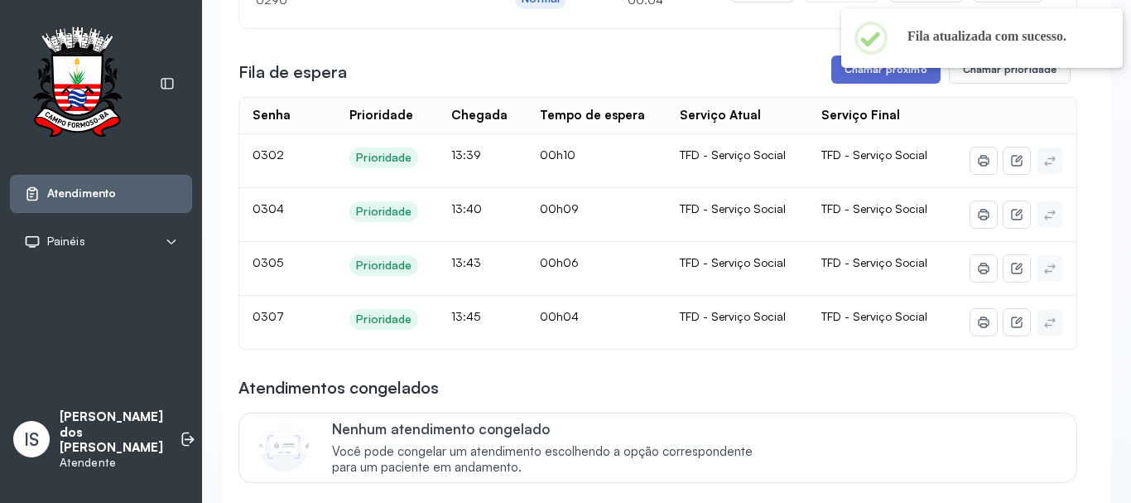
click at [884, 75] on button "Chamar próximo" at bounding box center [886, 69] width 109 height 28
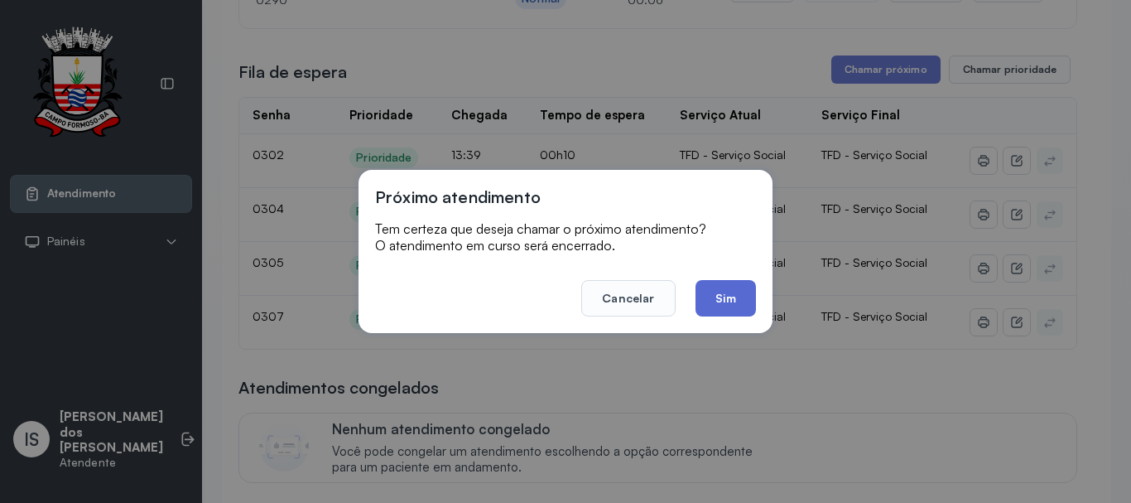
click at [732, 287] on button "Sim" at bounding box center [726, 298] width 60 height 36
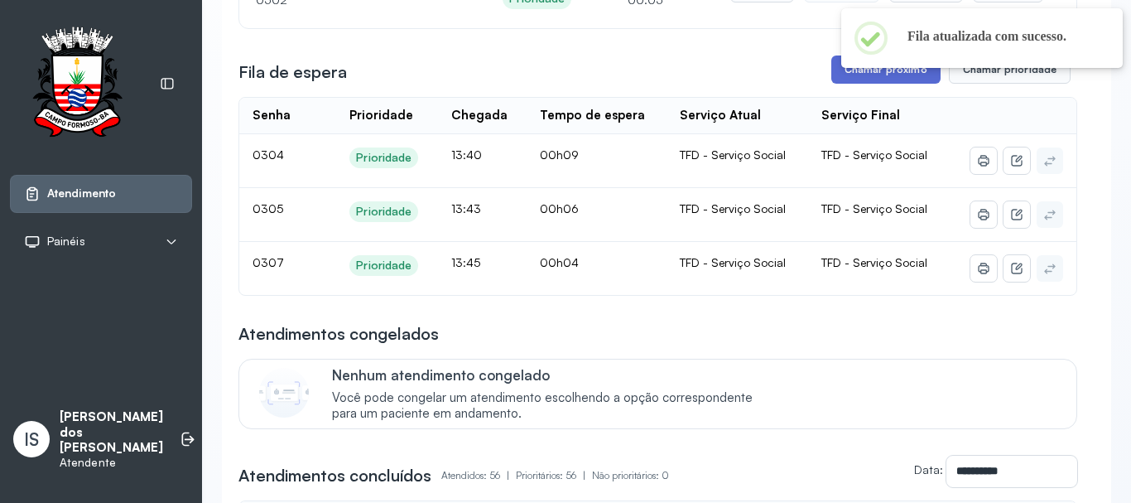
click at [858, 76] on button "Chamar próximo" at bounding box center [886, 69] width 109 height 28
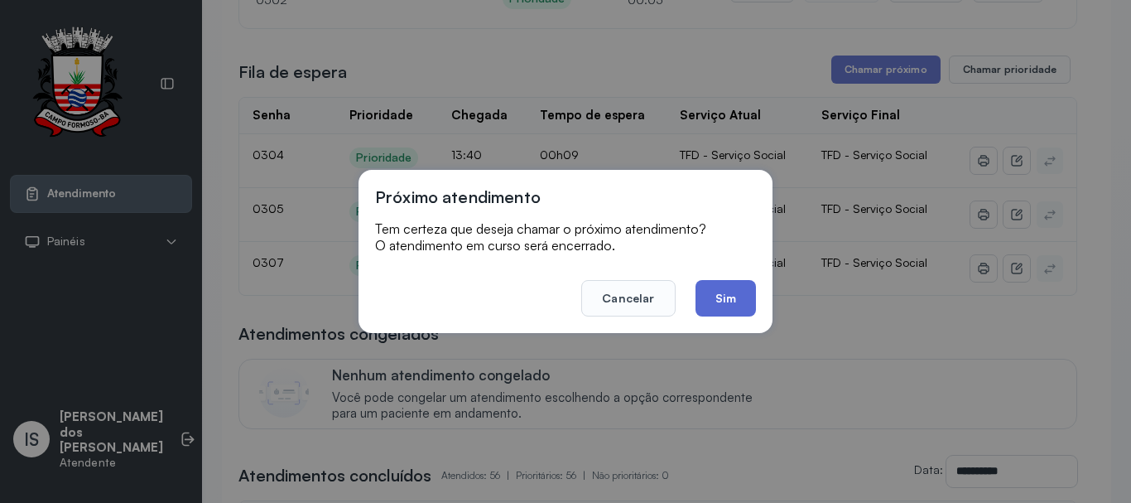
click at [730, 288] on button "Sim" at bounding box center [726, 298] width 60 height 36
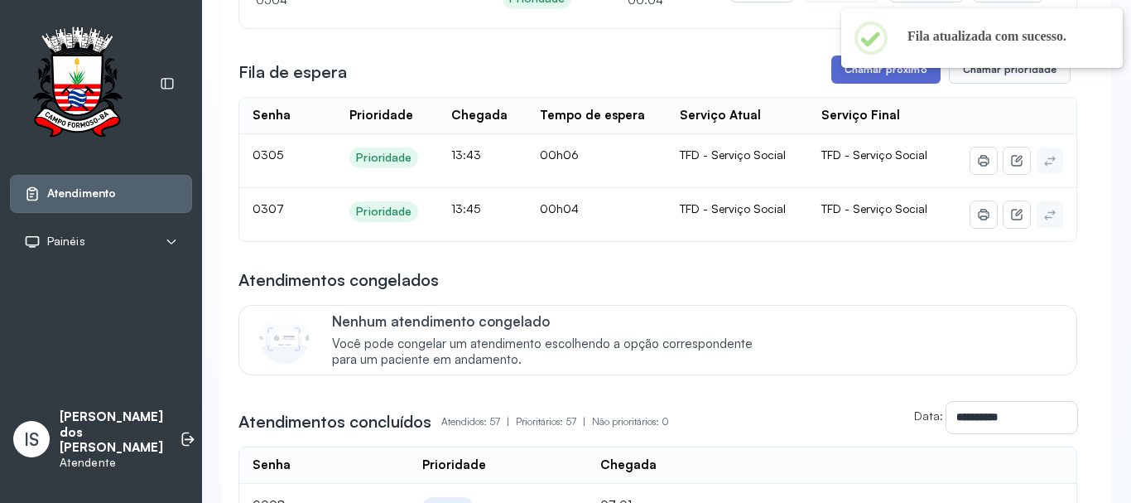
click at [895, 73] on button "Chamar próximo" at bounding box center [886, 69] width 109 height 28
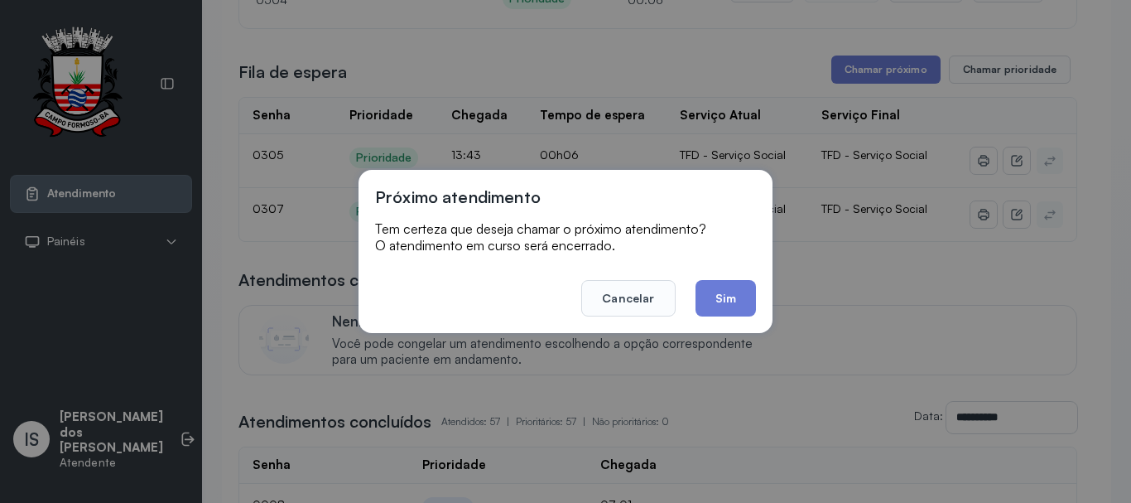
click at [707, 300] on button "Sim" at bounding box center [726, 298] width 60 height 36
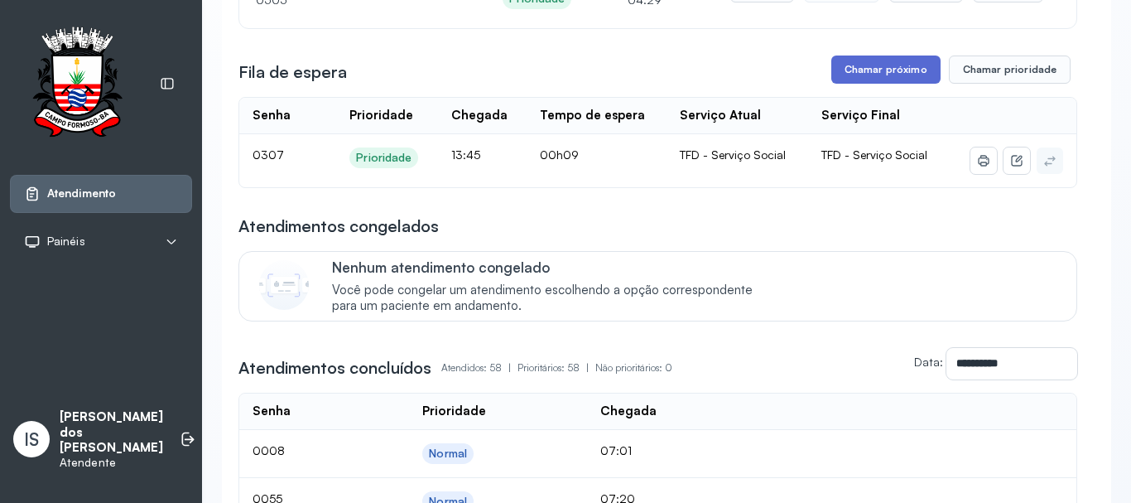
click at [866, 67] on button "Chamar próximo" at bounding box center [886, 69] width 109 height 28
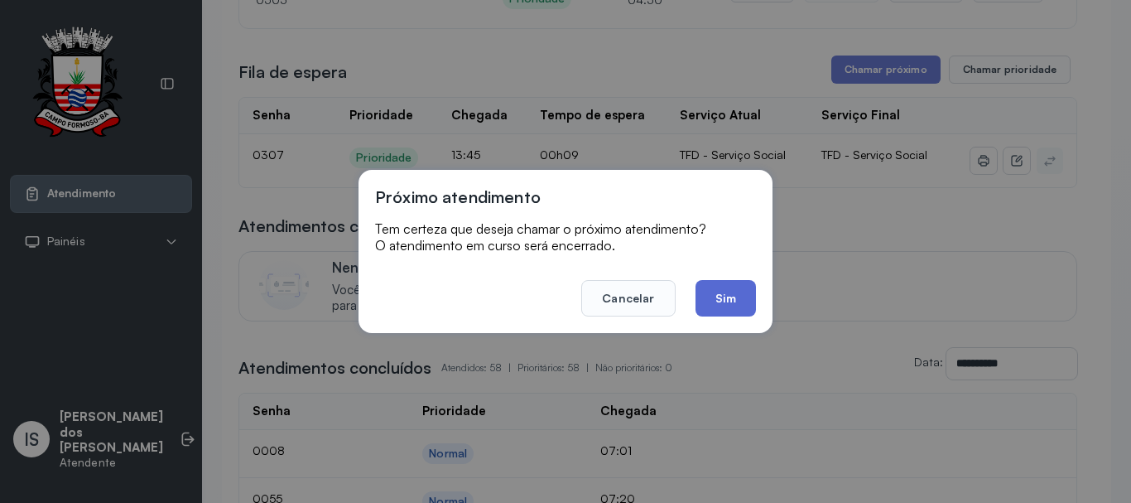
click at [724, 304] on button "Sim" at bounding box center [726, 298] width 60 height 36
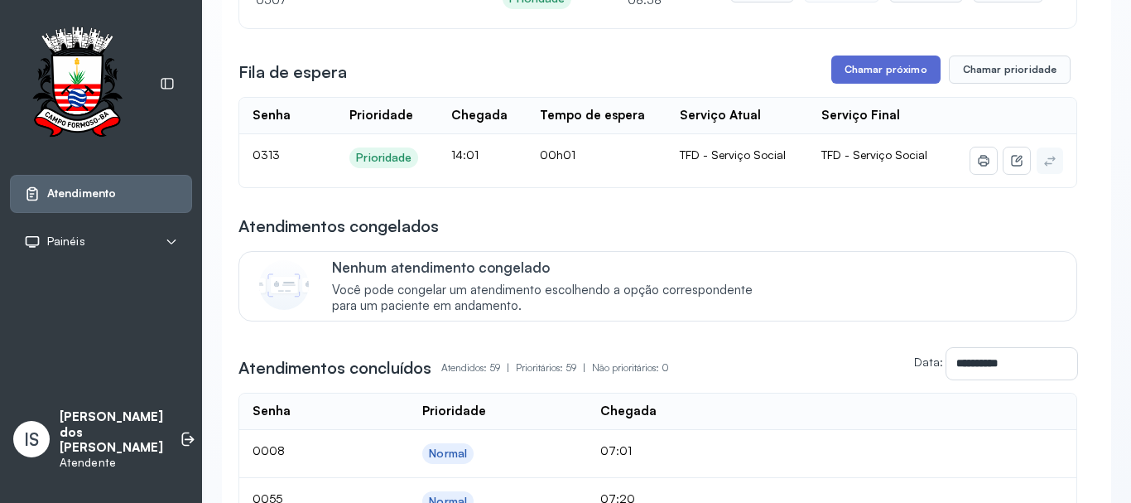
click at [877, 77] on button "Chamar próximo" at bounding box center [886, 69] width 109 height 28
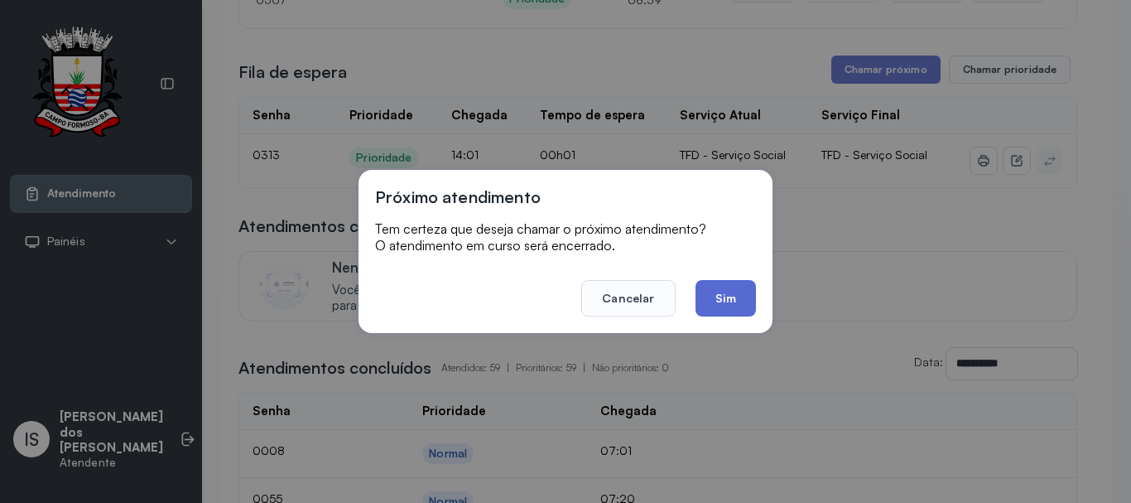
click at [733, 301] on button "Sim" at bounding box center [726, 298] width 60 height 36
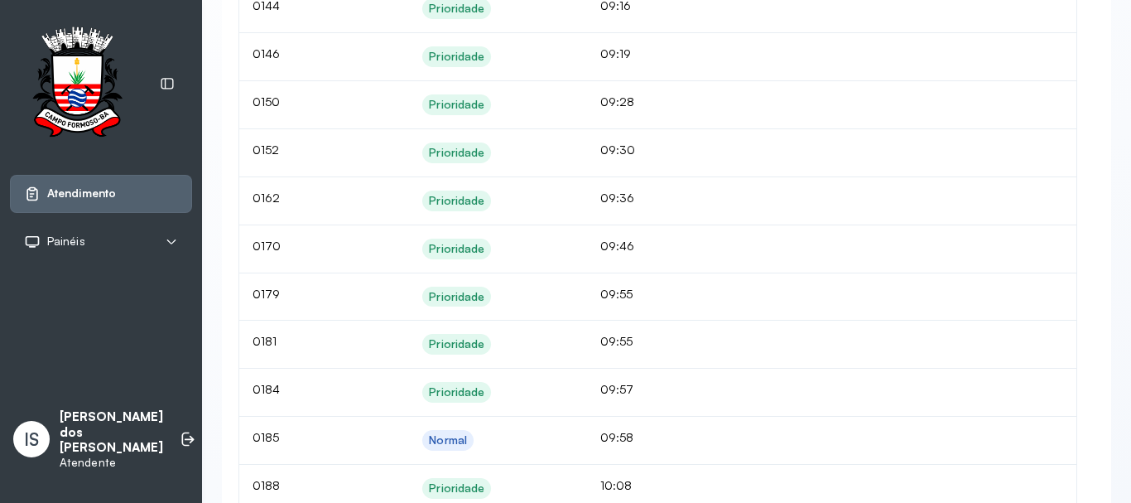
scroll to position [1455, 0]
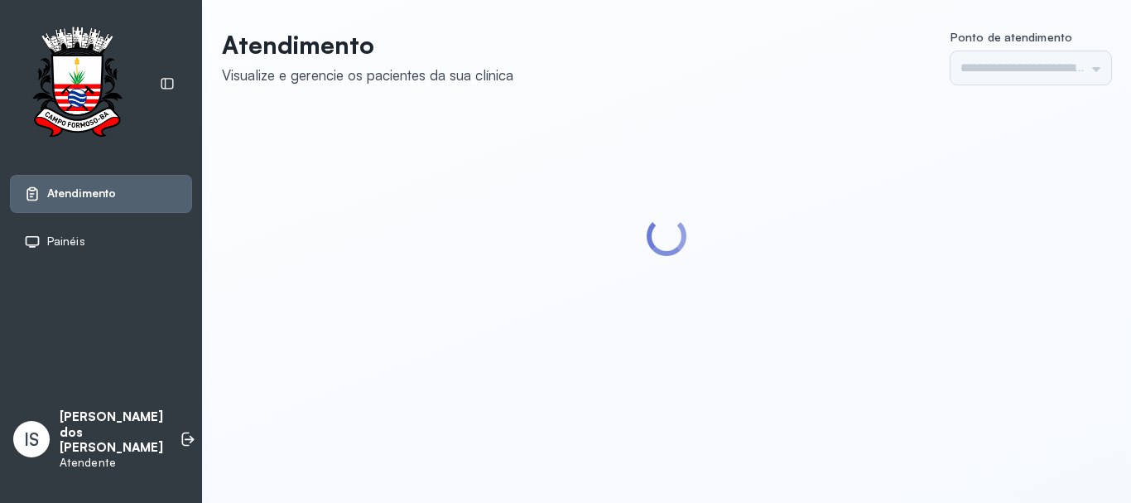
type input "******"
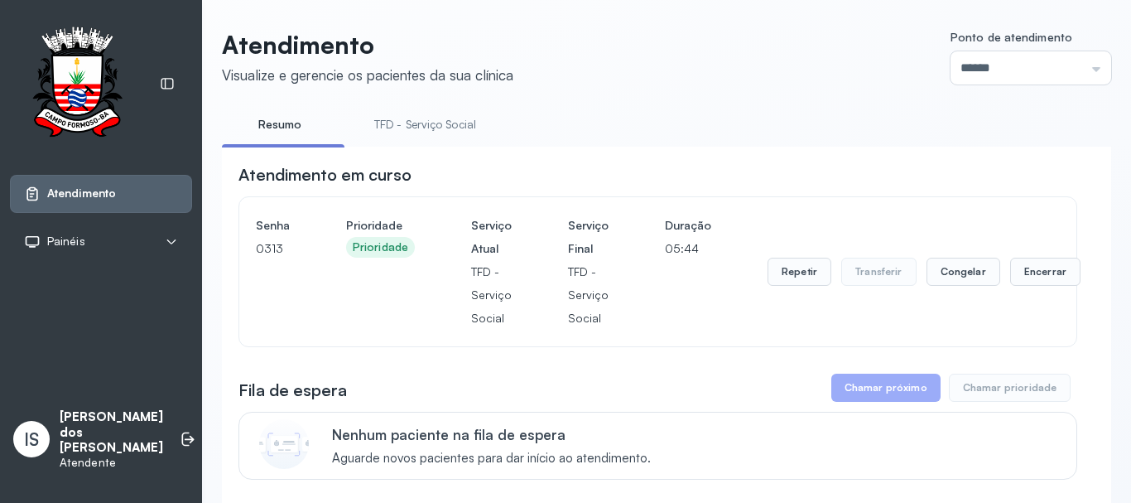
click at [440, 124] on link "TFD - Serviço Social" at bounding box center [425, 124] width 135 height 27
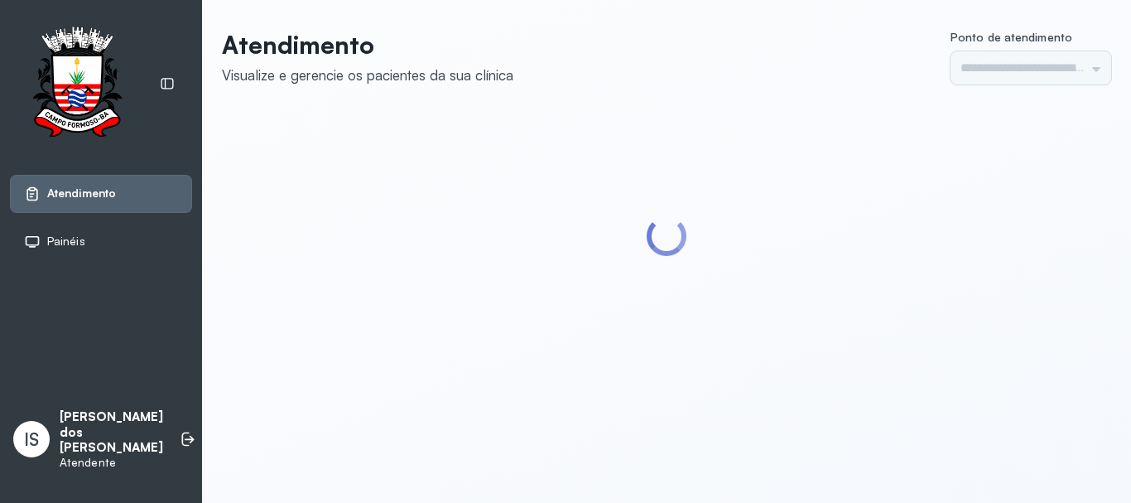
type input "******"
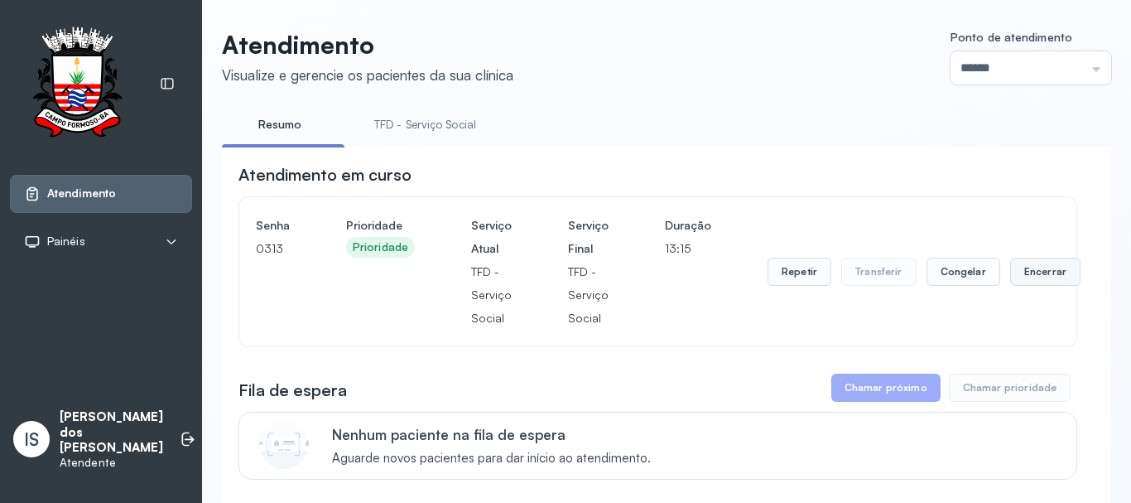
click at [1031, 277] on button "Encerrar" at bounding box center [1045, 272] width 70 height 28
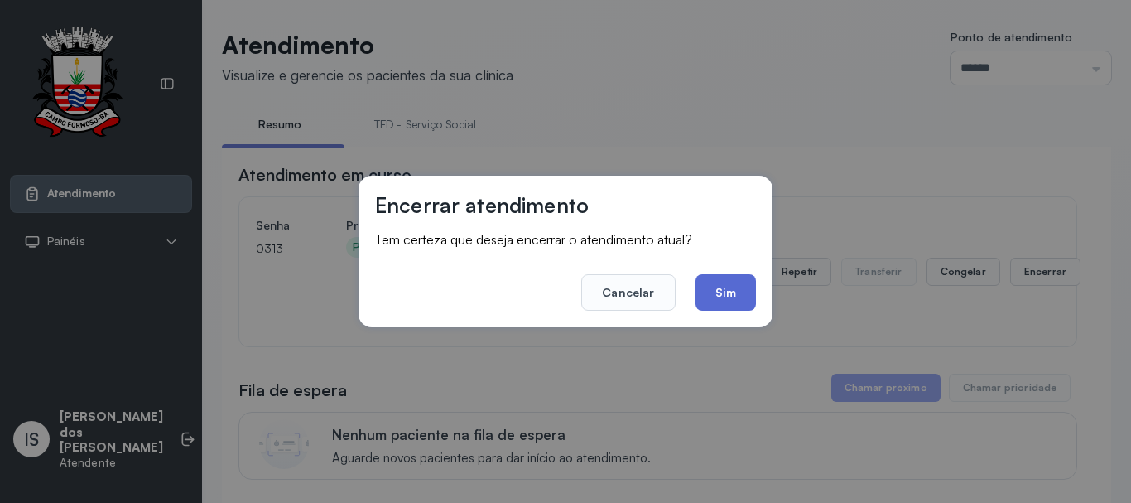
click at [743, 289] on button "Sim" at bounding box center [726, 292] width 60 height 36
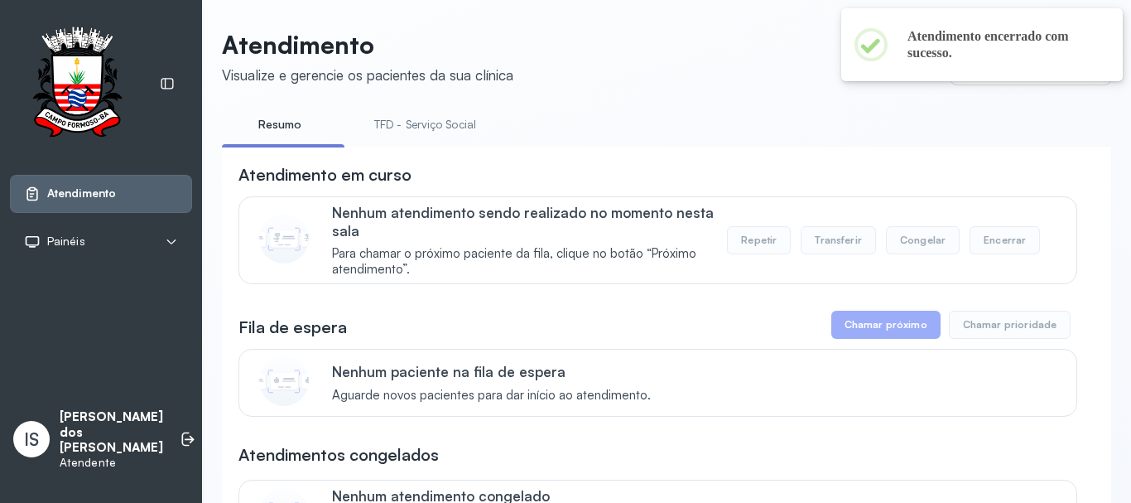
click at [435, 130] on link "TFD - Serviço Social" at bounding box center [425, 124] width 135 height 27
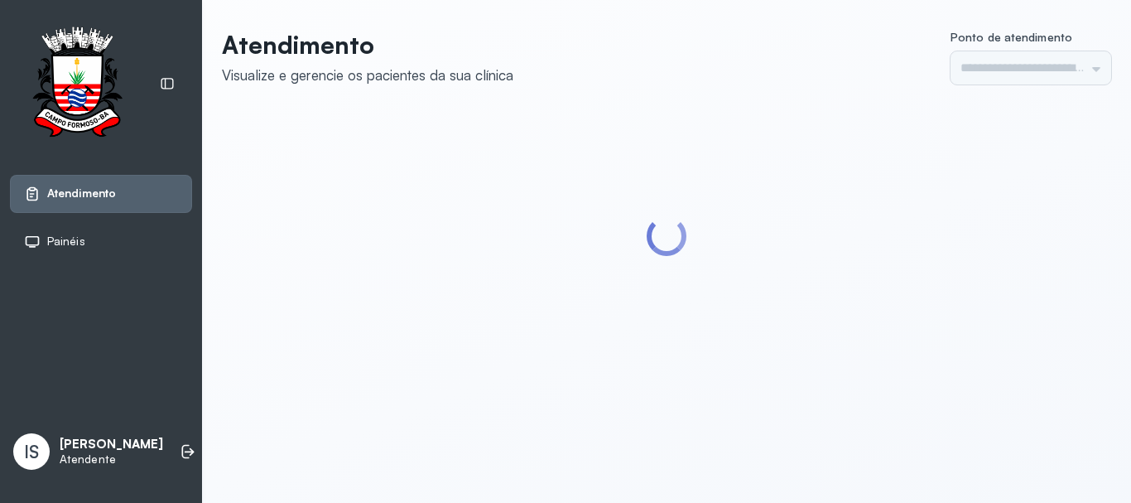
type input "******"
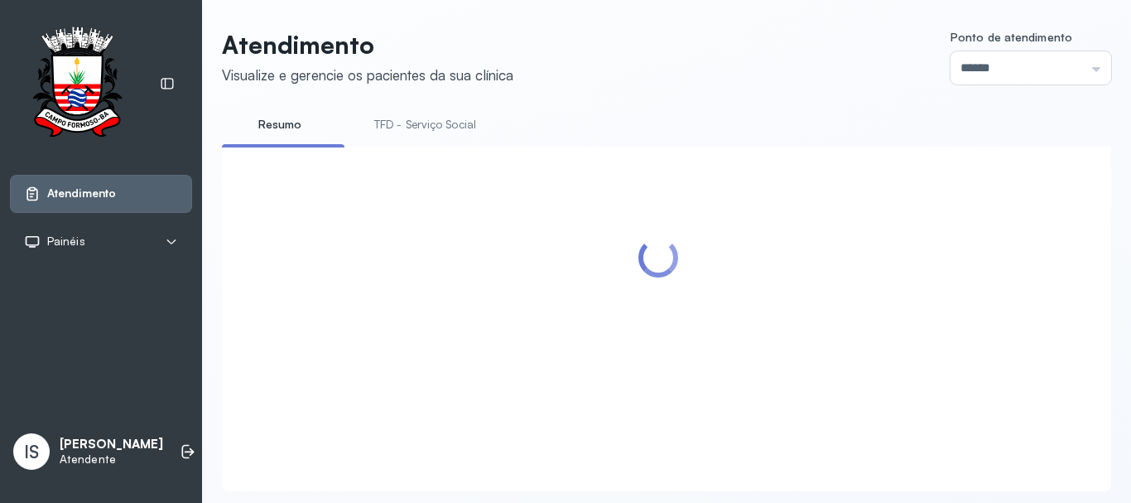
click at [424, 128] on link "TFD - Serviço Social" at bounding box center [425, 124] width 135 height 27
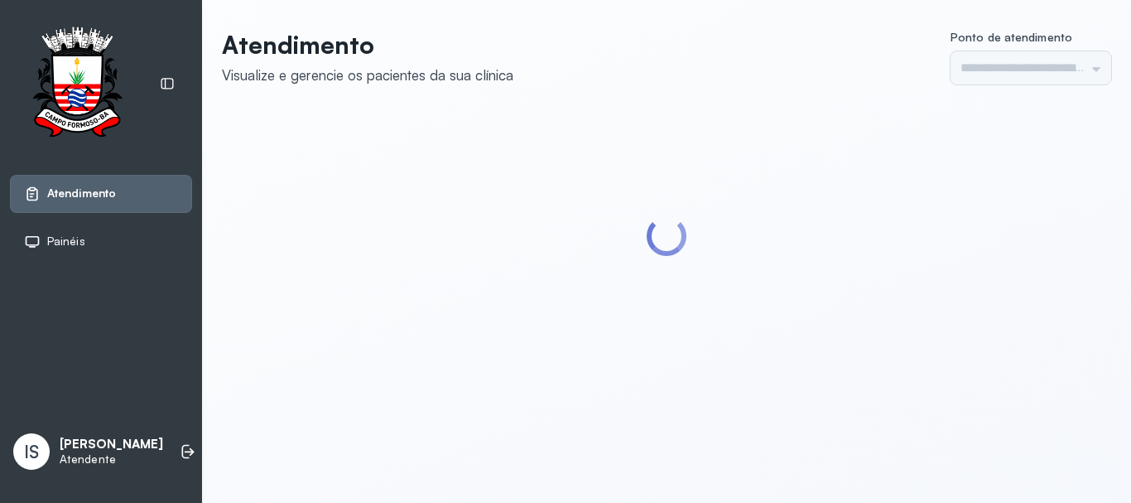
type input "******"
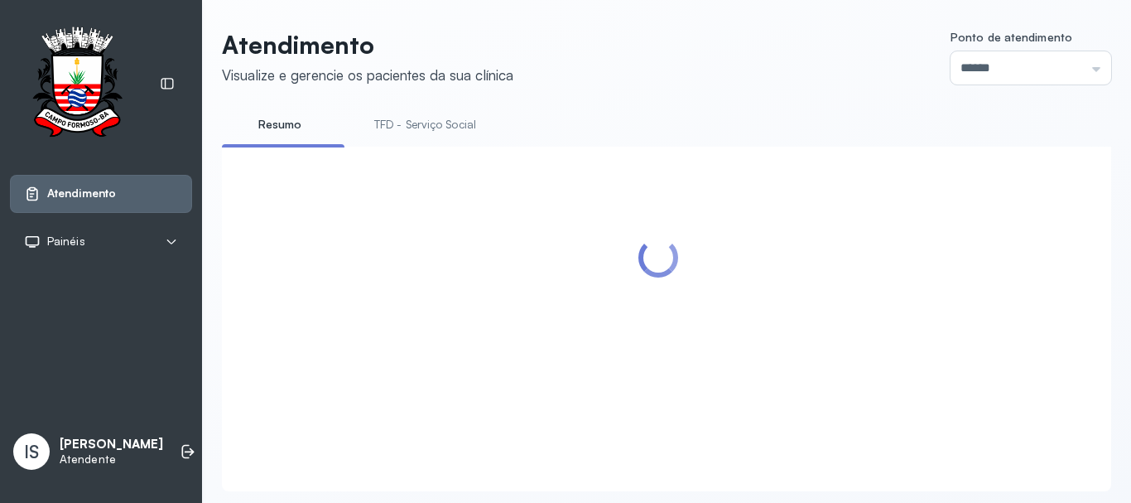
click at [440, 124] on link "TFD - Serviço Social" at bounding box center [425, 124] width 135 height 27
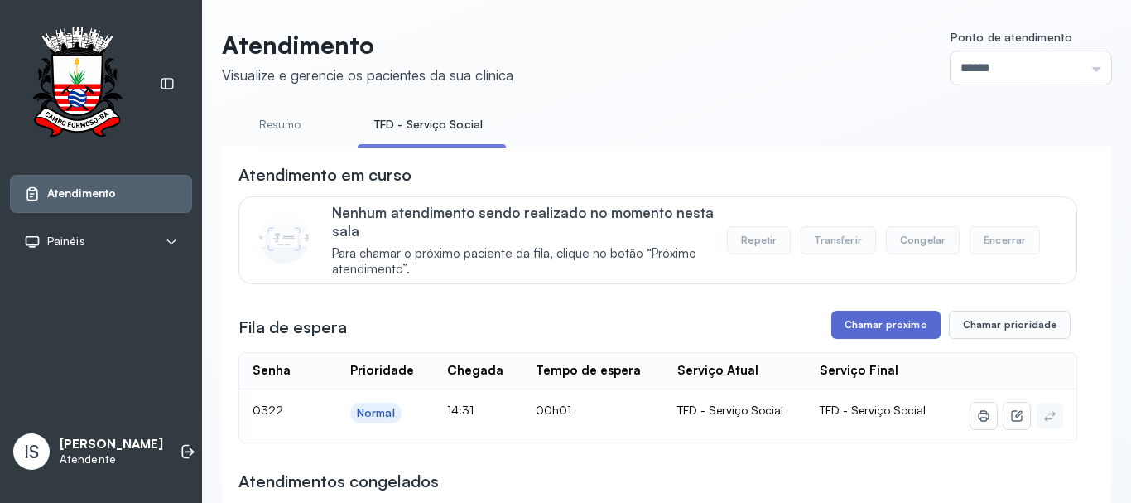
click at [868, 325] on button "Chamar próximo" at bounding box center [886, 325] width 109 height 28
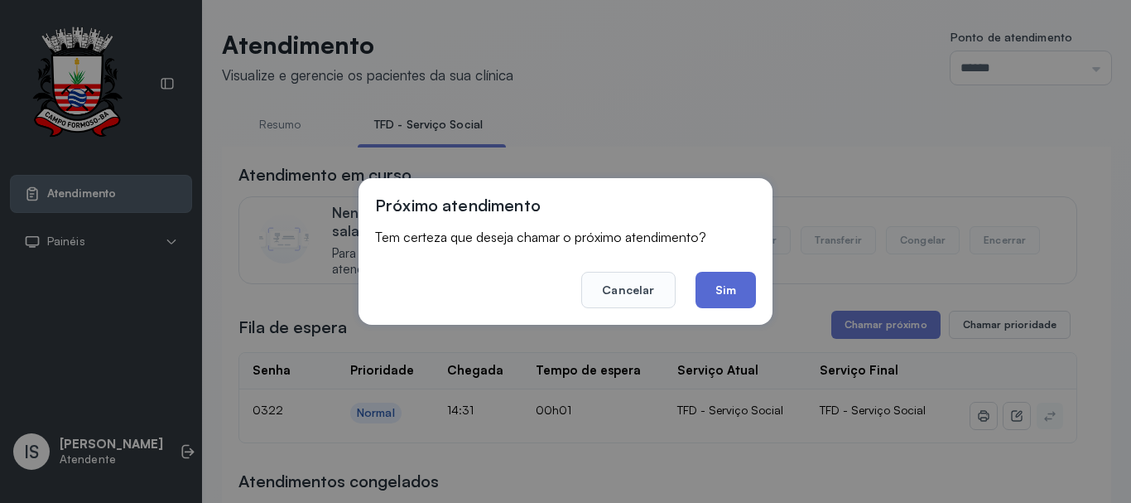
click at [716, 285] on button "Sim" at bounding box center [726, 290] width 60 height 36
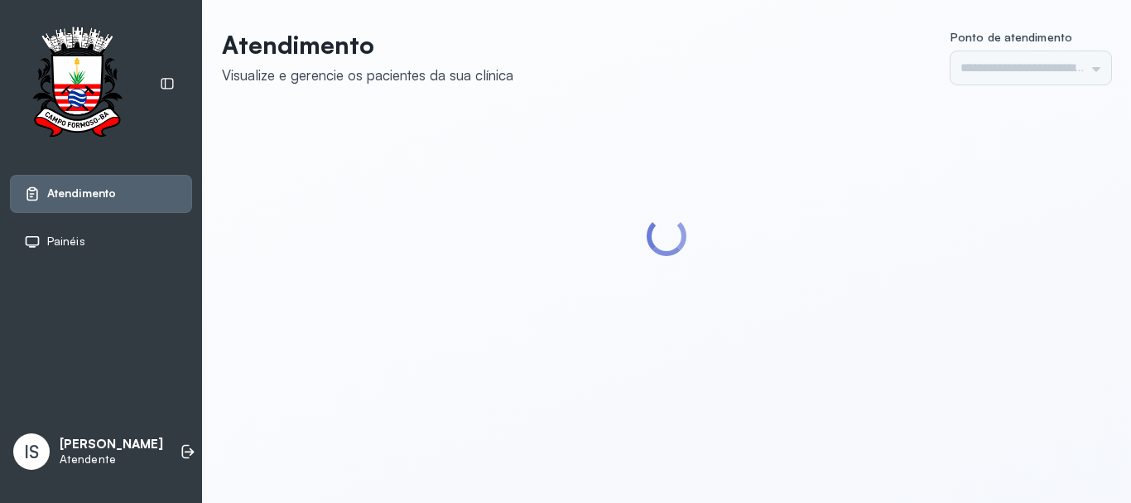
type input "******"
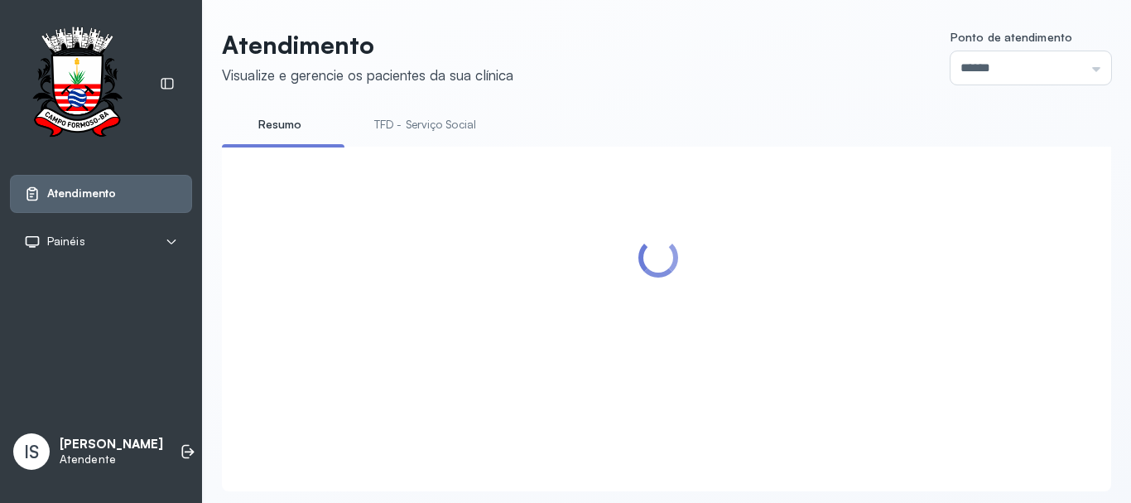
click at [435, 125] on link "TFD - Serviço Social" at bounding box center [425, 124] width 135 height 27
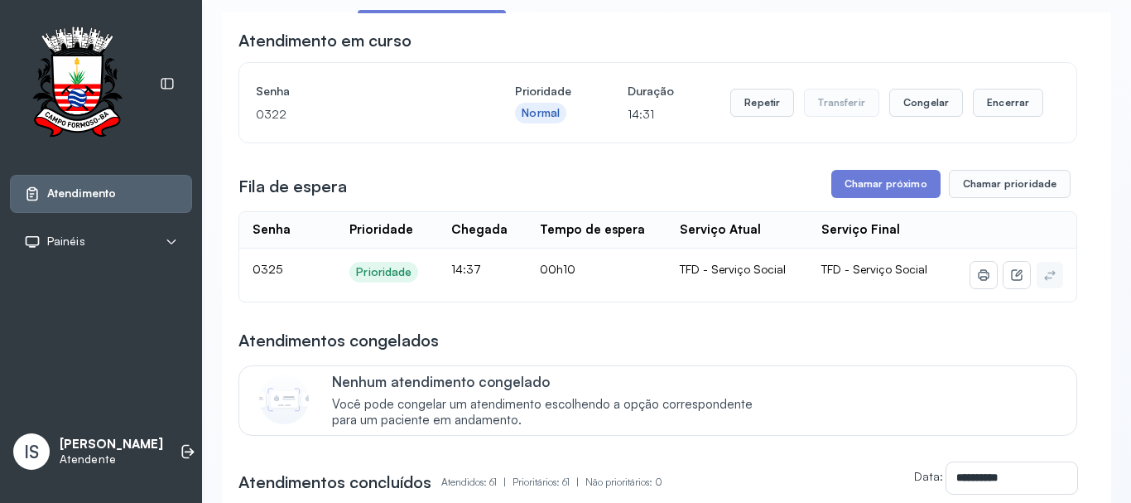
scroll to position [166, 0]
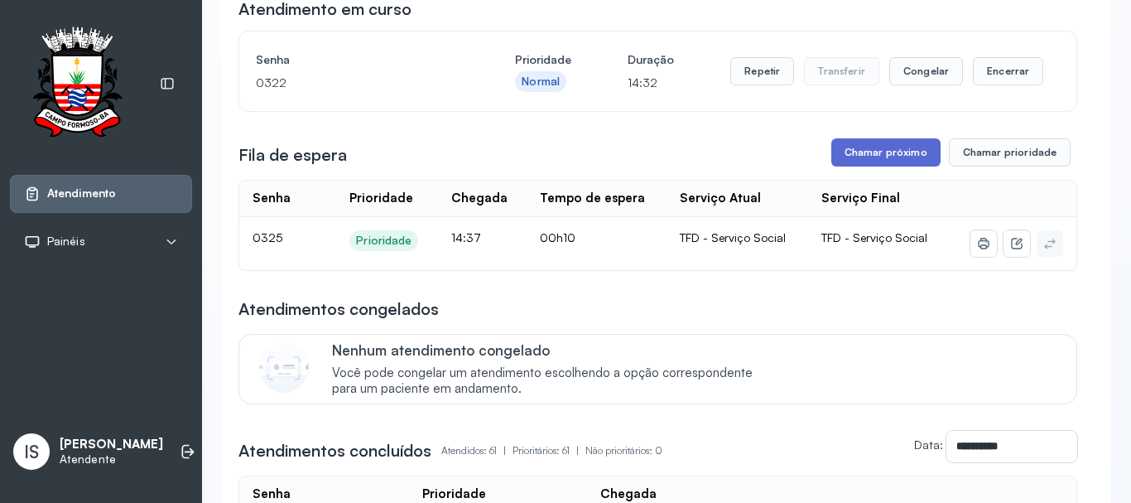
click at [866, 155] on button "Chamar próximo" at bounding box center [886, 152] width 109 height 28
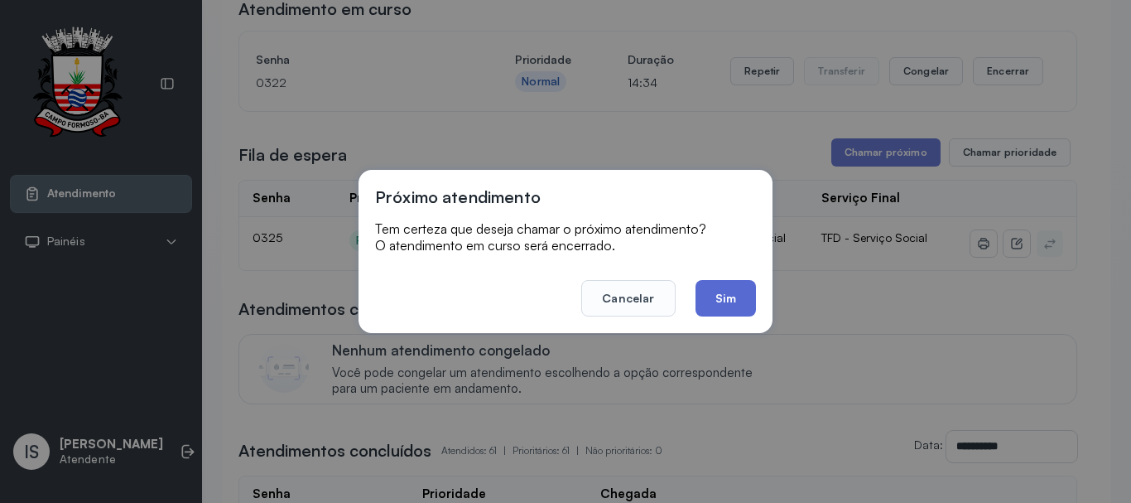
click at [717, 295] on button "Sim" at bounding box center [726, 298] width 60 height 36
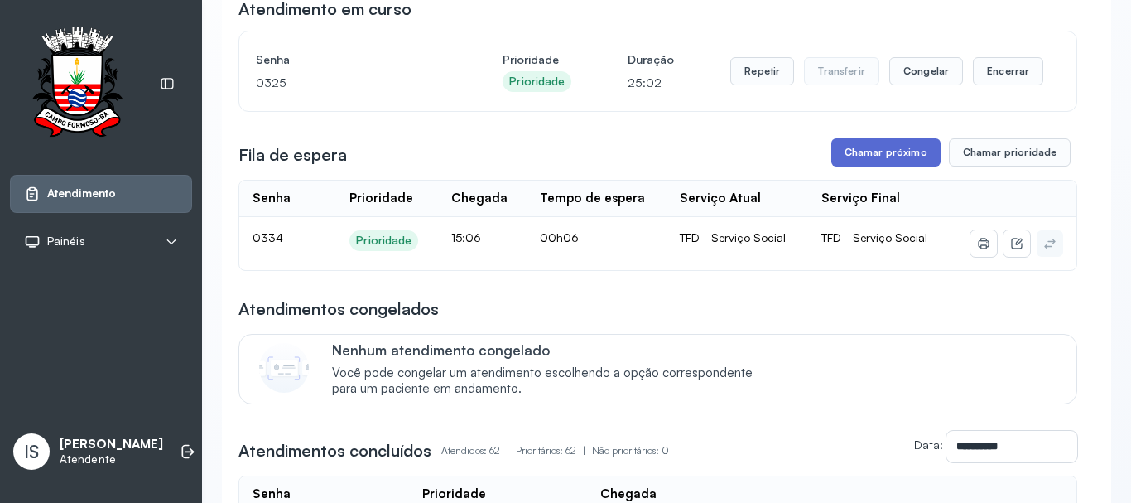
click at [864, 155] on button "Chamar próximo" at bounding box center [886, 152] width 109 height 28
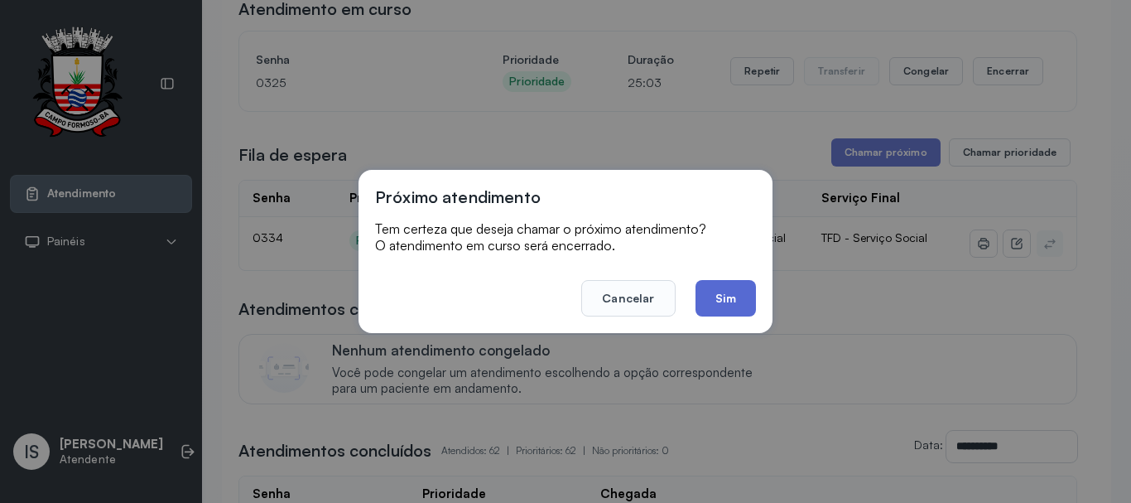
click at [722, 306] on button "Sim" at bounding box center [726, 298] width 60 height 36
